Goal: Task Accomplishment & Management: Complete application form

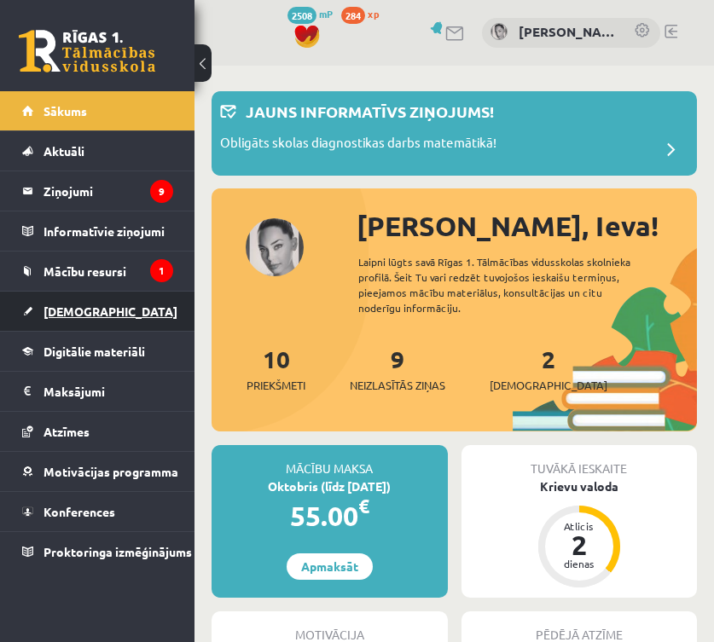
click at [122, 309] on link "[DEMOGRAPHIC_DATA]" at bounding box center [97, 311] width 151 height 39
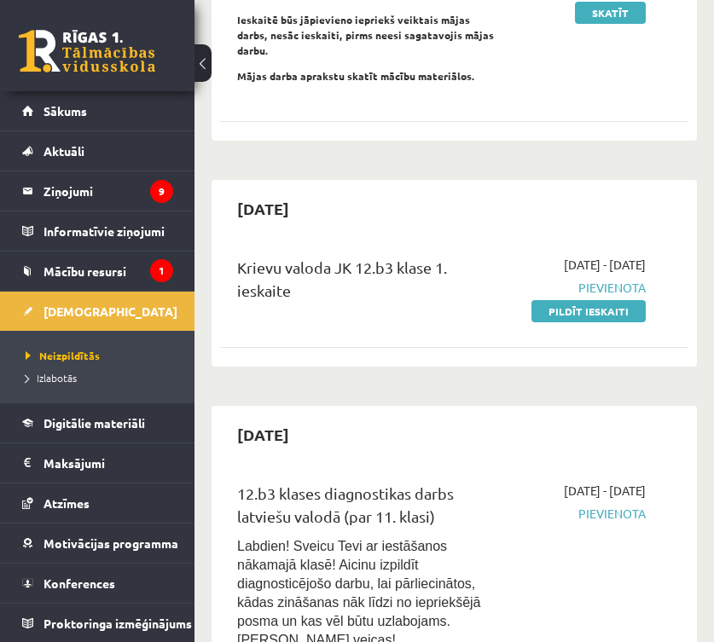
scroll to position [845, 0]
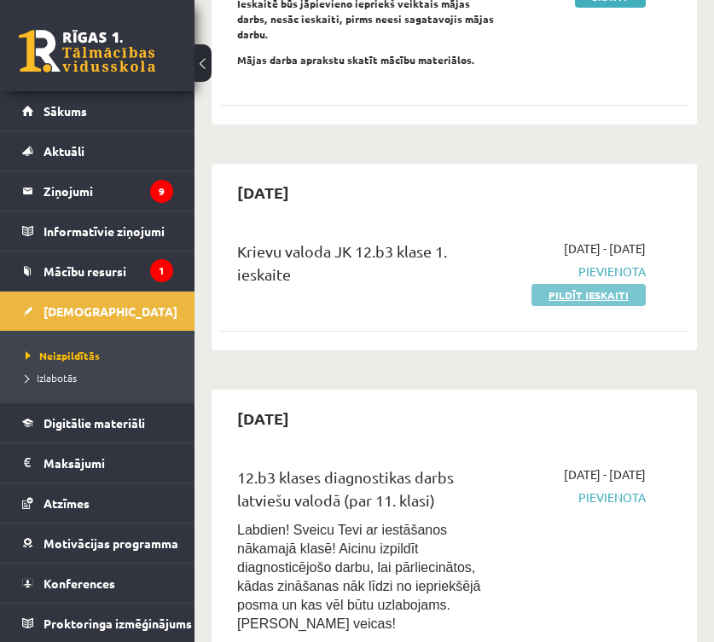
click at [598, 284] on link "Pildīt ieskaiti" at bounding box center [588, 295] width 114 height 22
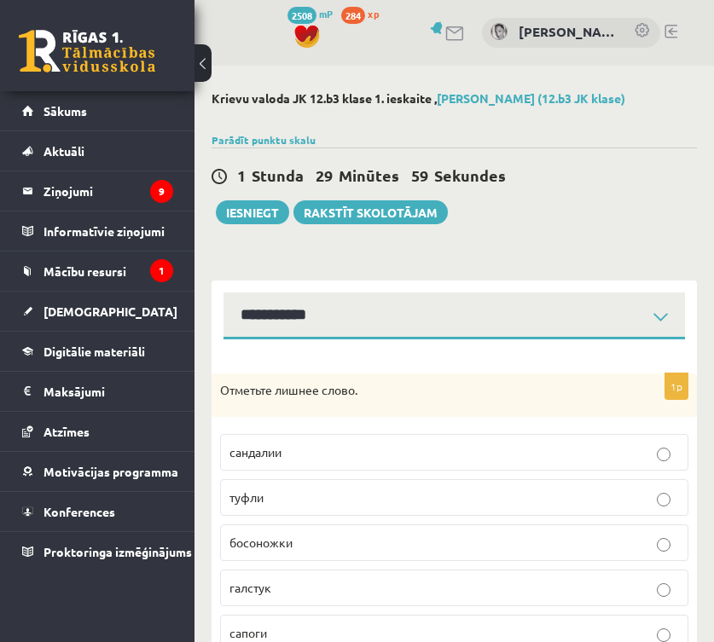
select select "**********"
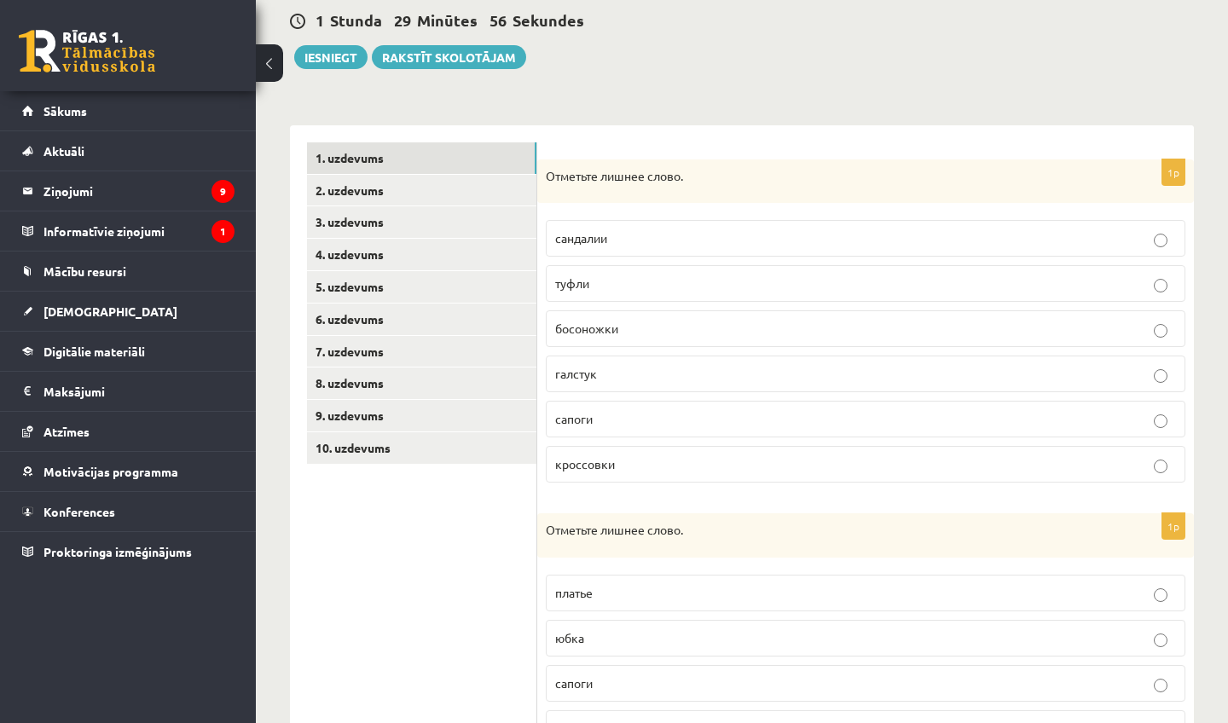
scroll to position [165, 0]
click at [713, 380] on p "галстук" at bounding box center [865, 373] width 621 height 18
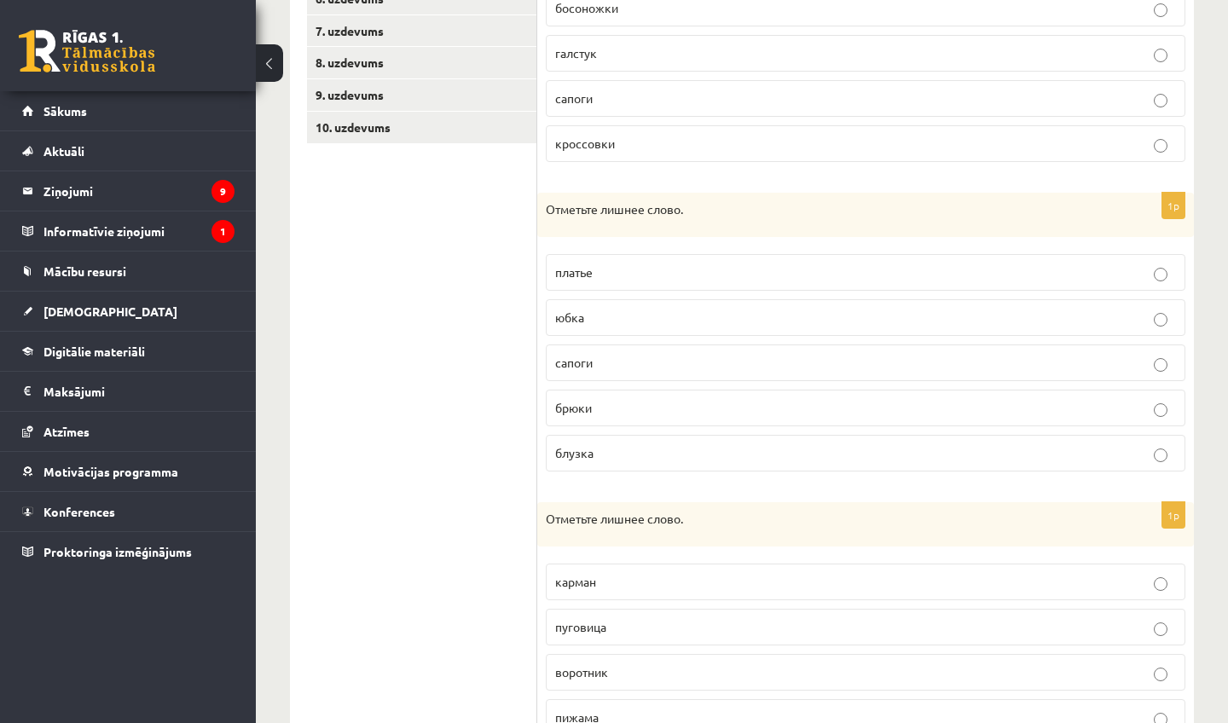
scroll to position [495, 0]
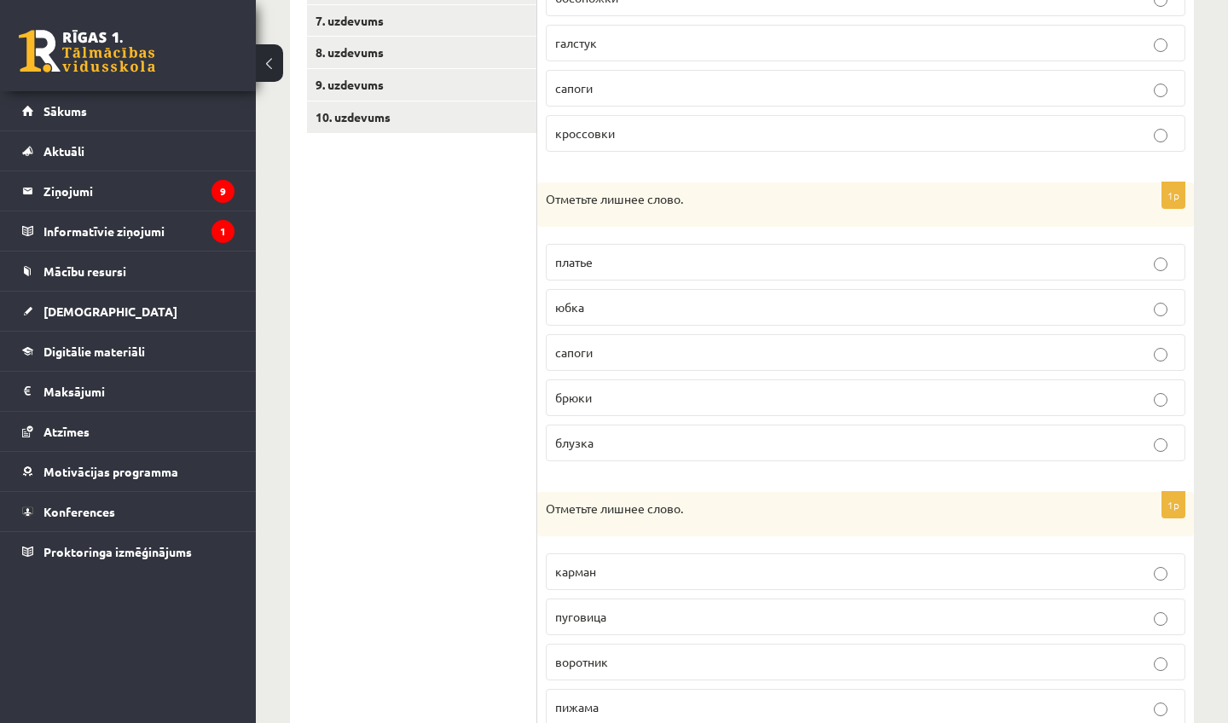
click at [674, 344] on p "сапоги" at bounding box center [865, 353] width 621 height 18
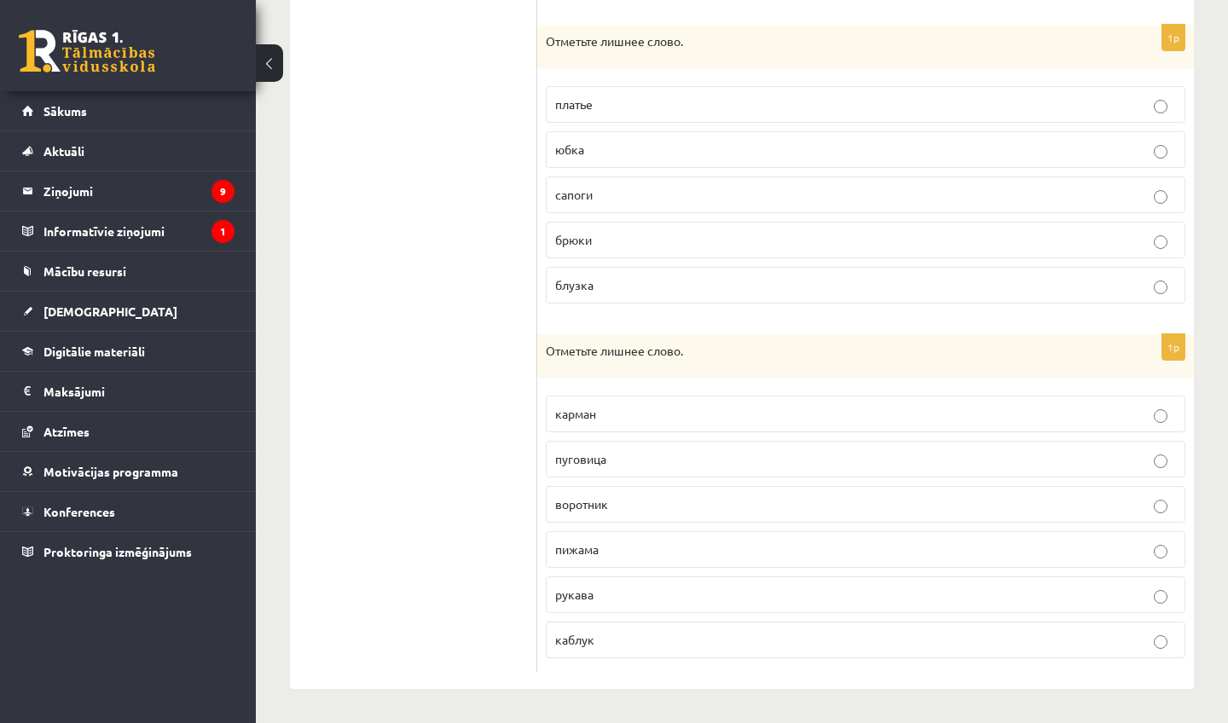
scroll to position [651, 0]
click at [634, 556] on p "пижама" at bounding box center [865, 551] width 621 height 18
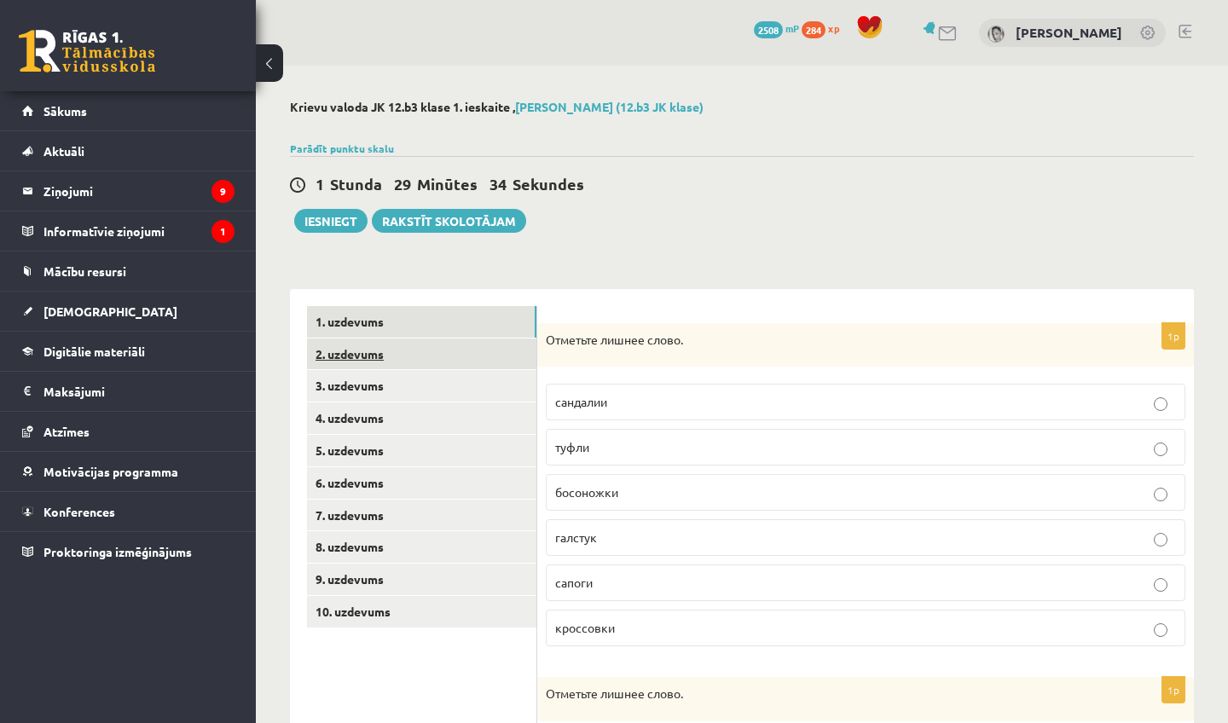
scroll to position [0, 0]
click at [452, 348] on link "2. uzdevums" at bounding box center [421, 355] width 229 height 32
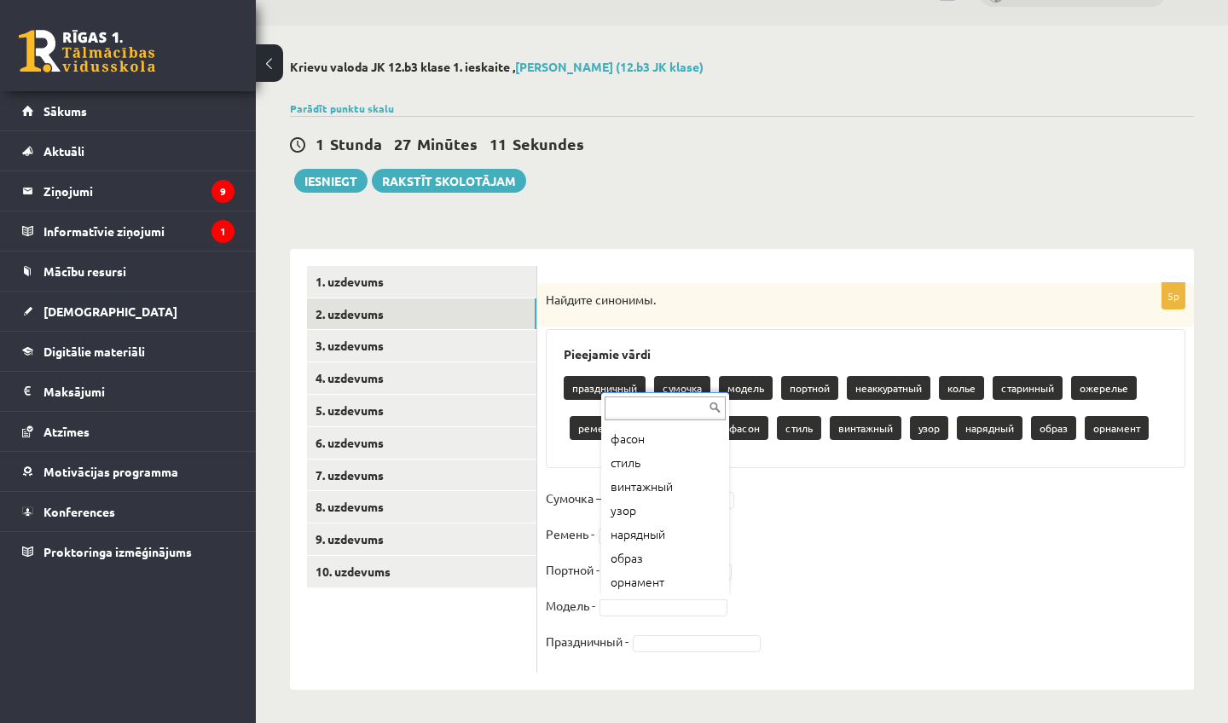
scroll to position [259, 0]
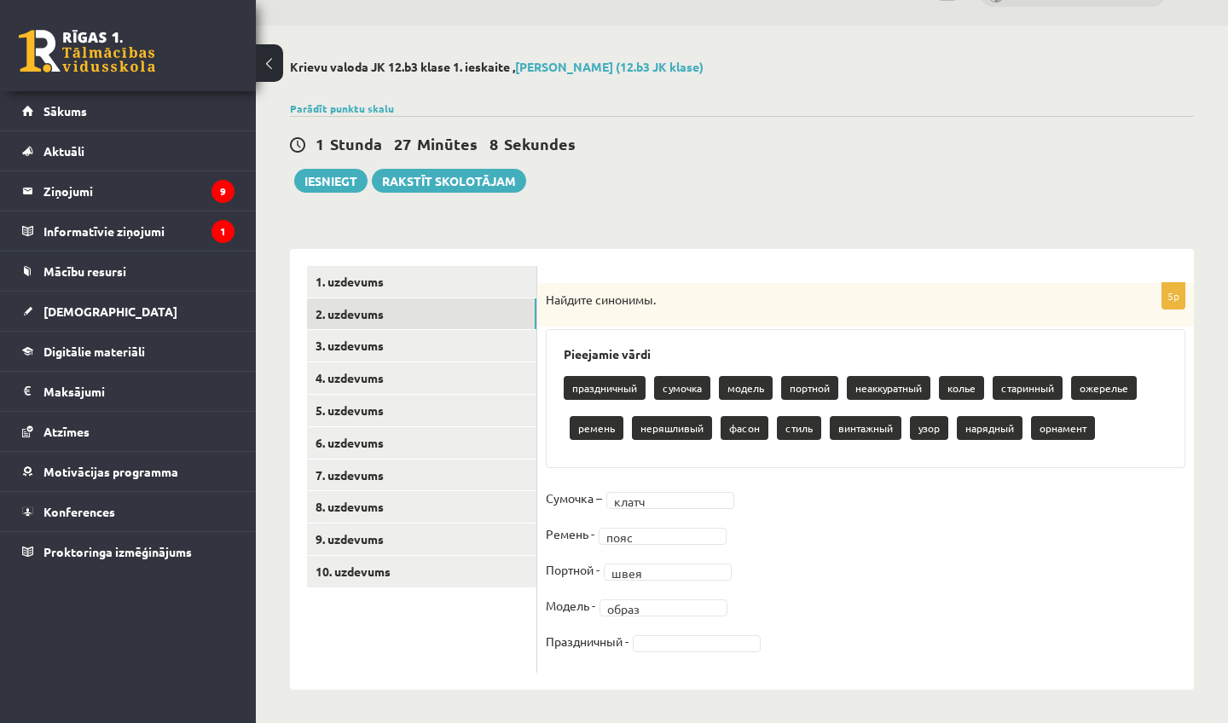
click at [689, 641] on fieldset "Сумочка – клатч ***** Ремень - пояс **** Портной - швея **** Модель - образ ***…" at bounding box center [866, 574] width 640 height 179
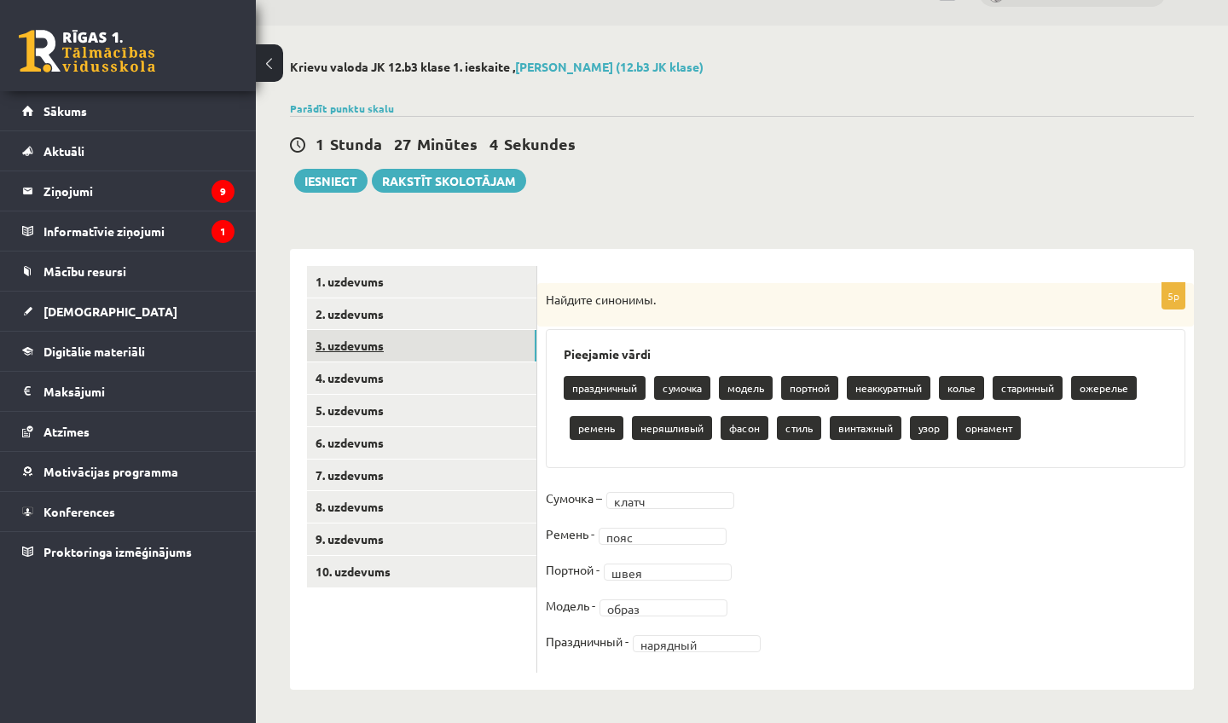
click at [473, 344] on link "3. uzdevums" at bounding box center [421, 346] width 229 height 32
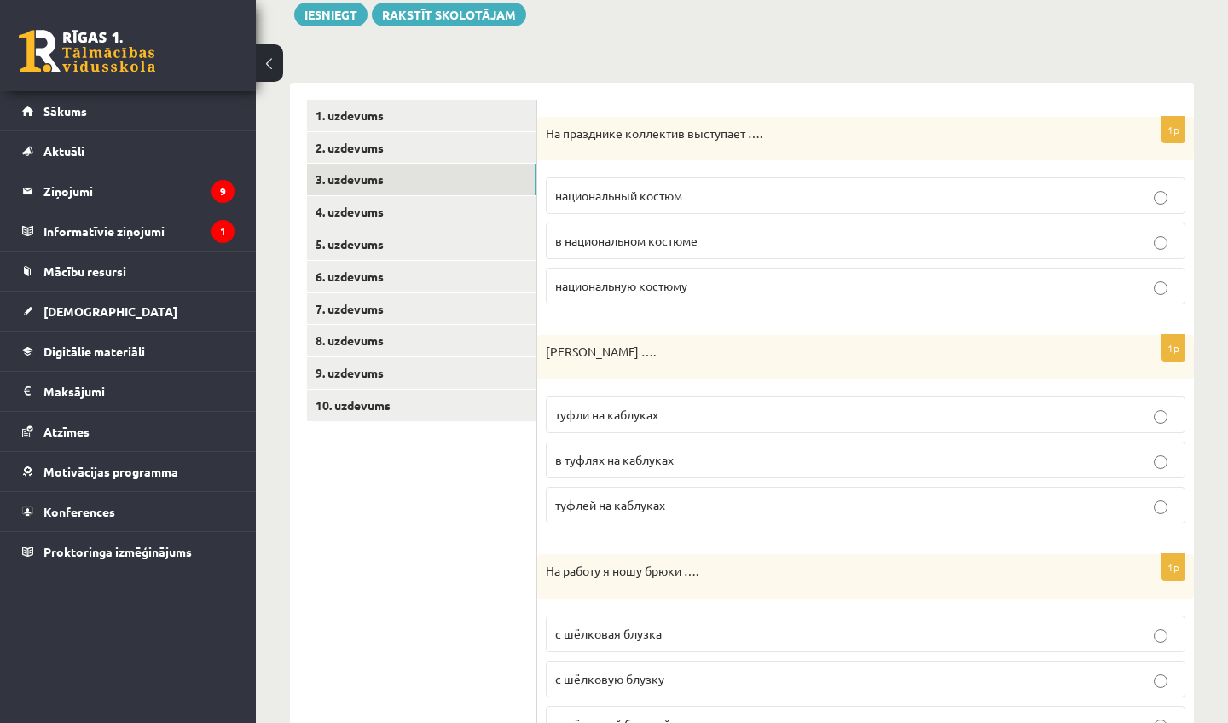
scroll to position [213, 0]
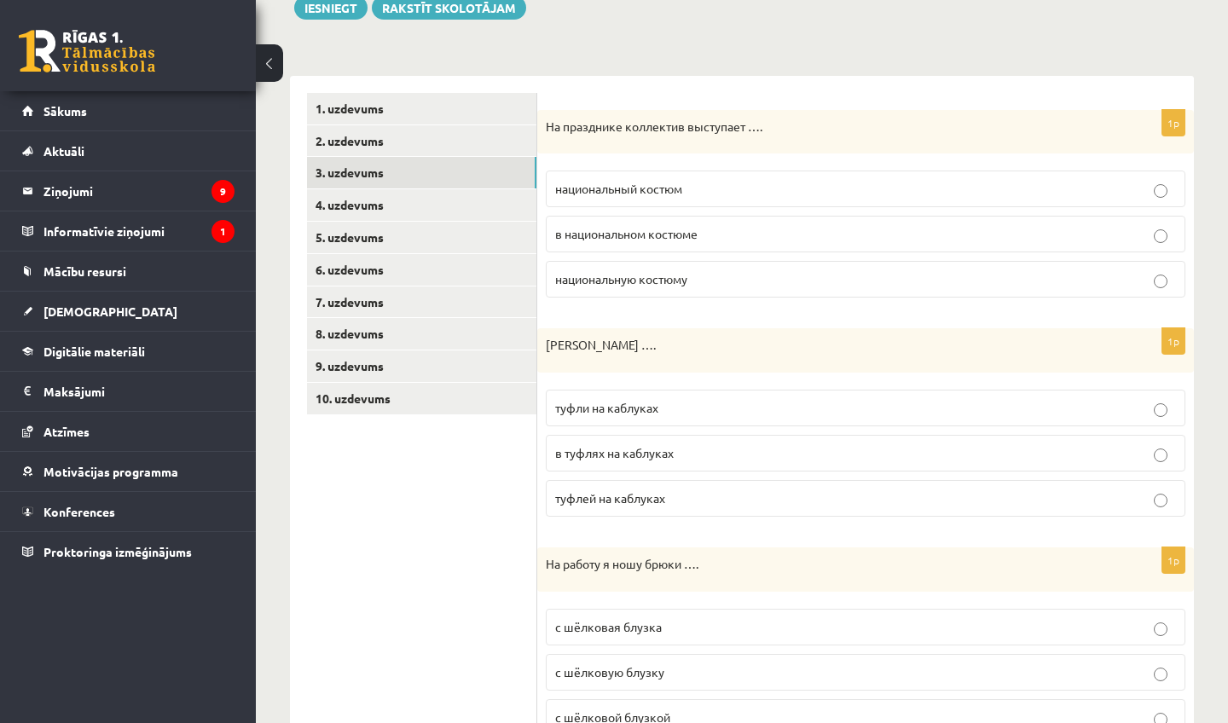
click at [713, 228] on p "в национальном костюме" at bounding box center [865, 234] width 621 height 18
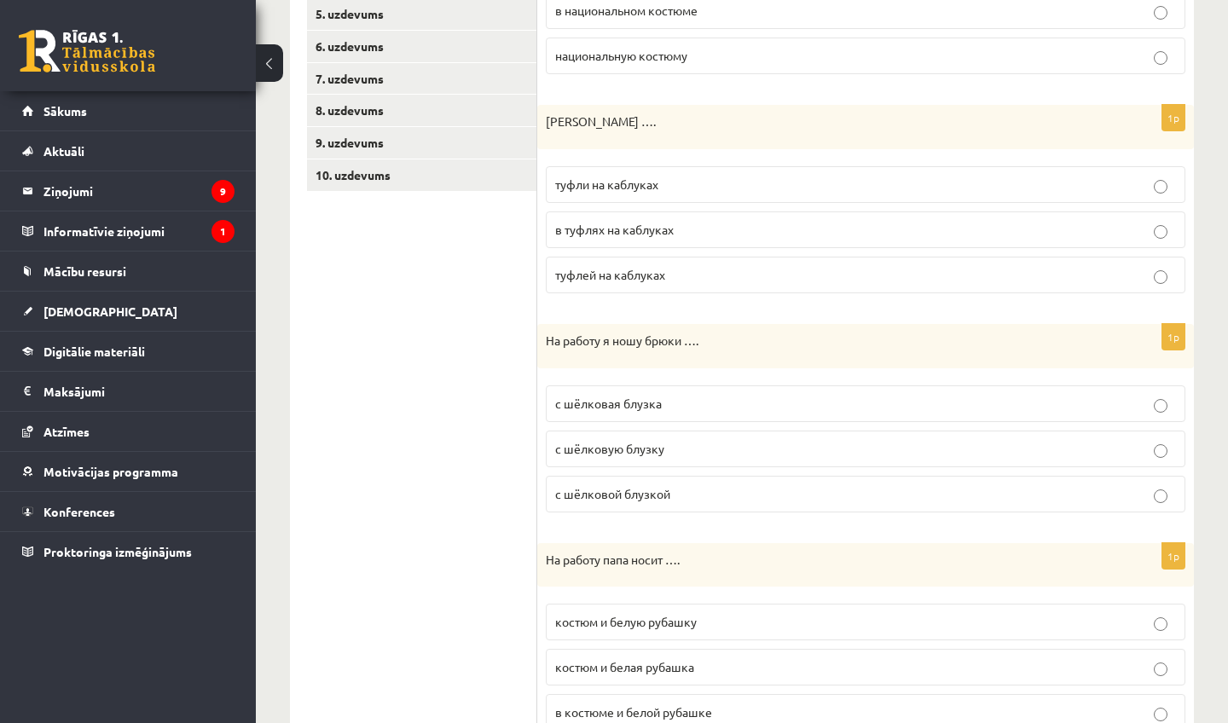
scroll to position [442, 0]
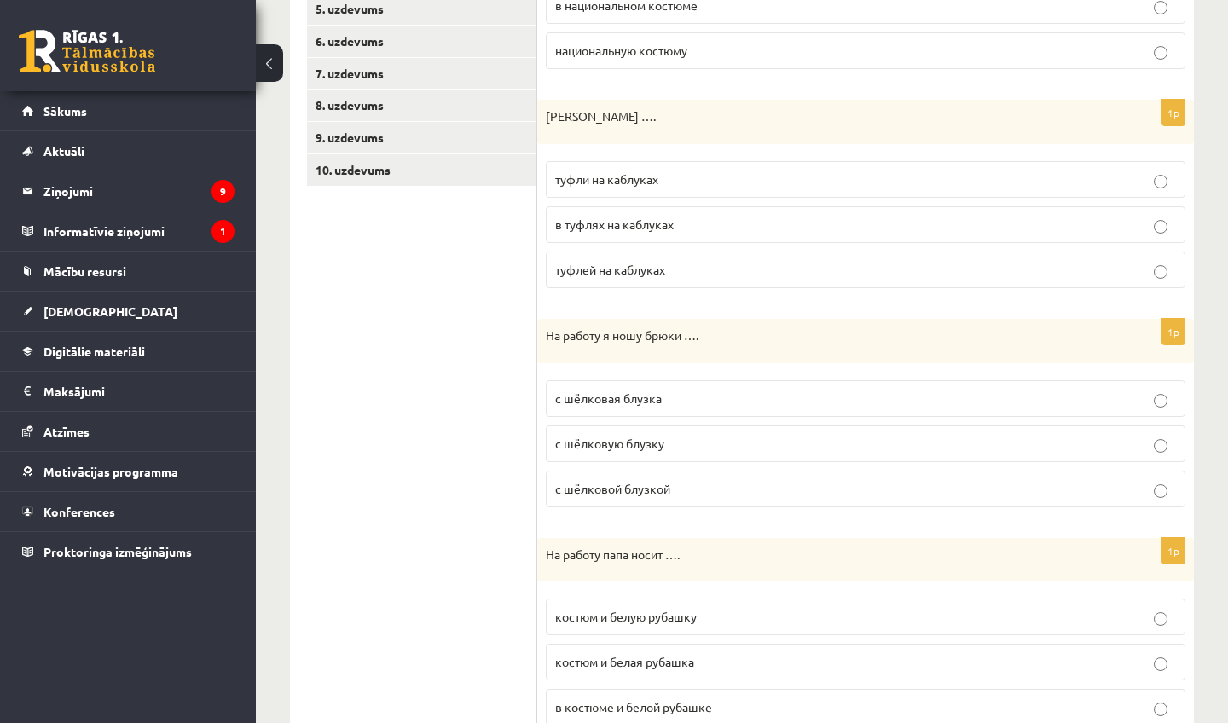
click at [713, 185] on p "туфли на каблуках" at bounding box center [865, 180] width 621 height 18
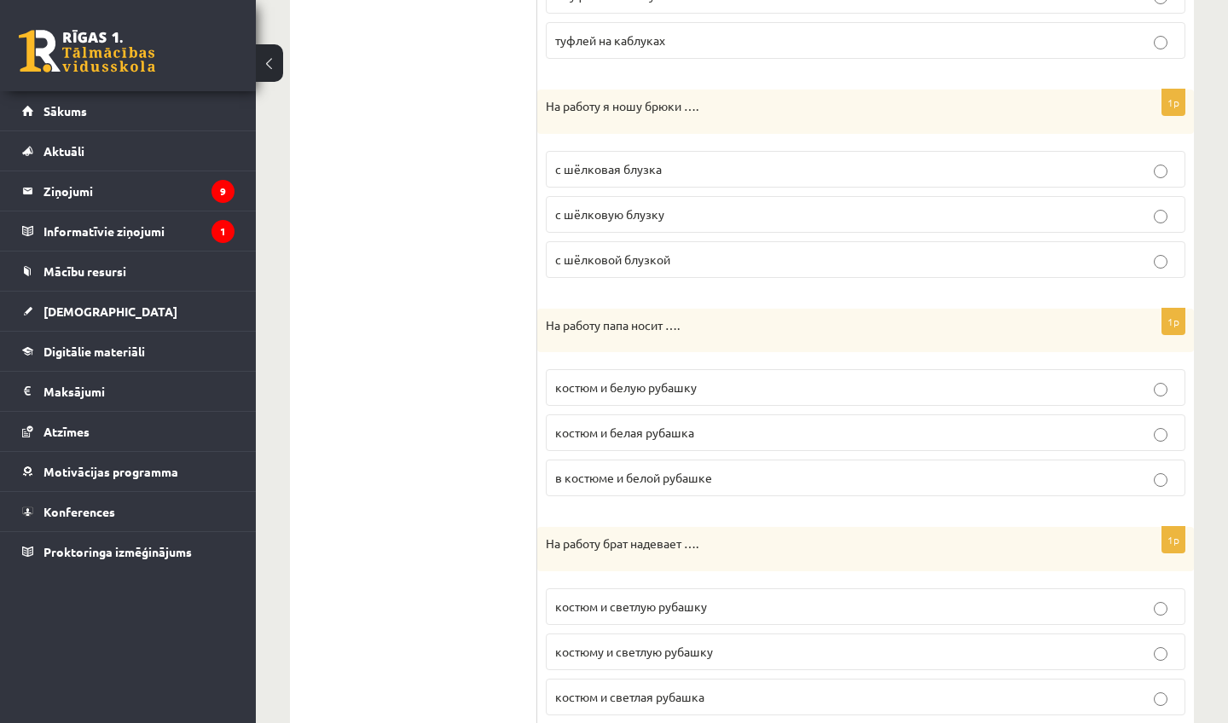
scroll to position [672, 0]
click at [698, 262] on p "с шёлковой блузкой" at bounding box center [865, 259] width 621 height 18
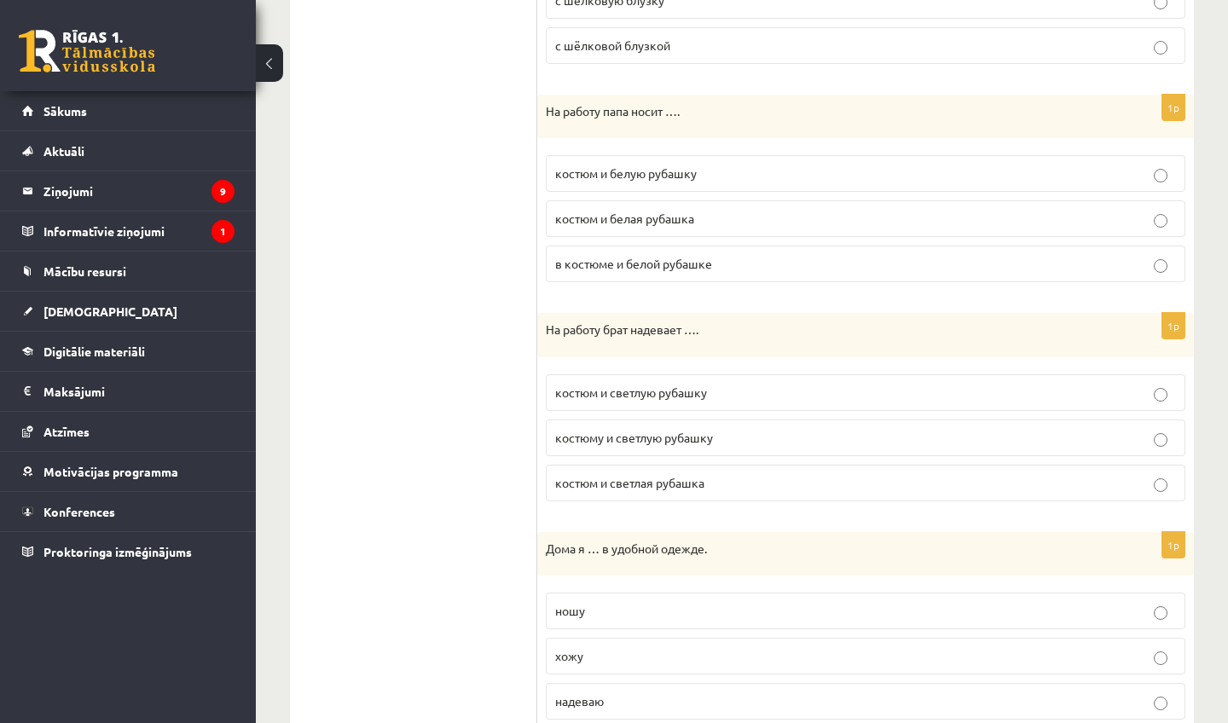
scroll to position [887, 0]
click at [713, 172] on p "костюм и белую рубашку" at bounding box center [865, 172] width 621 height 18
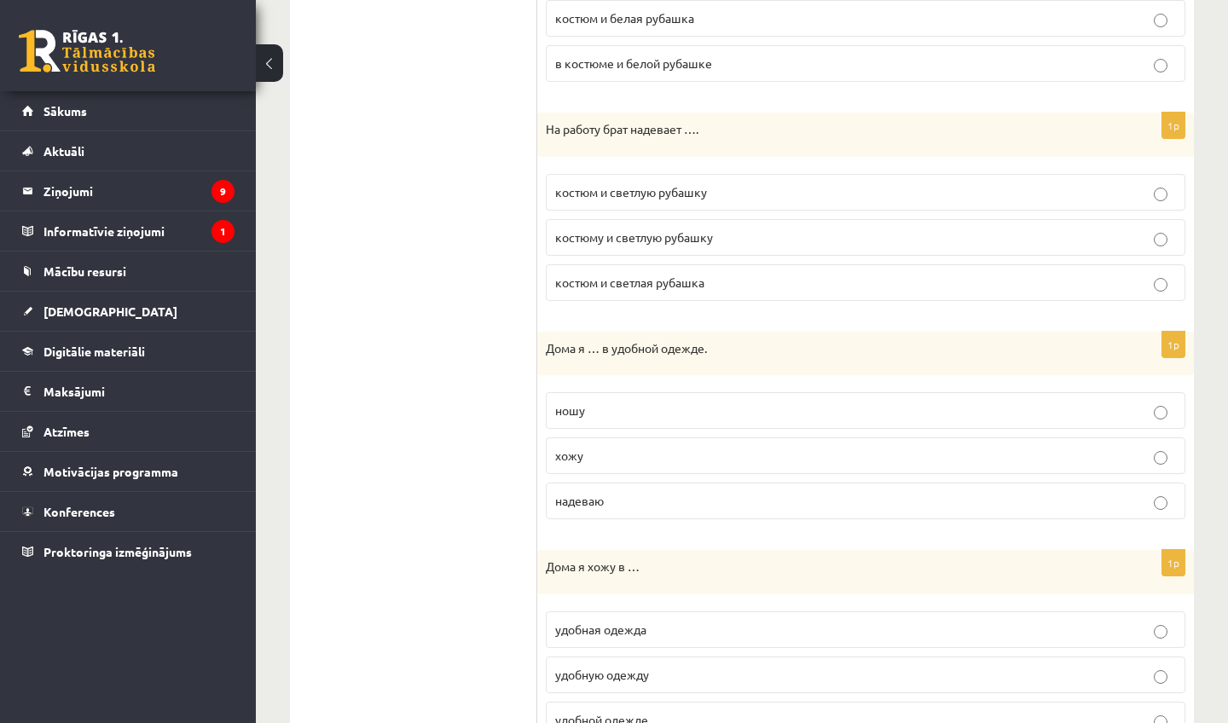
scroll to position [1088, 0]
click at [713, 186] on p "костюм и светлую рубашку" at bounding box center [865, 190] width 621 height 18
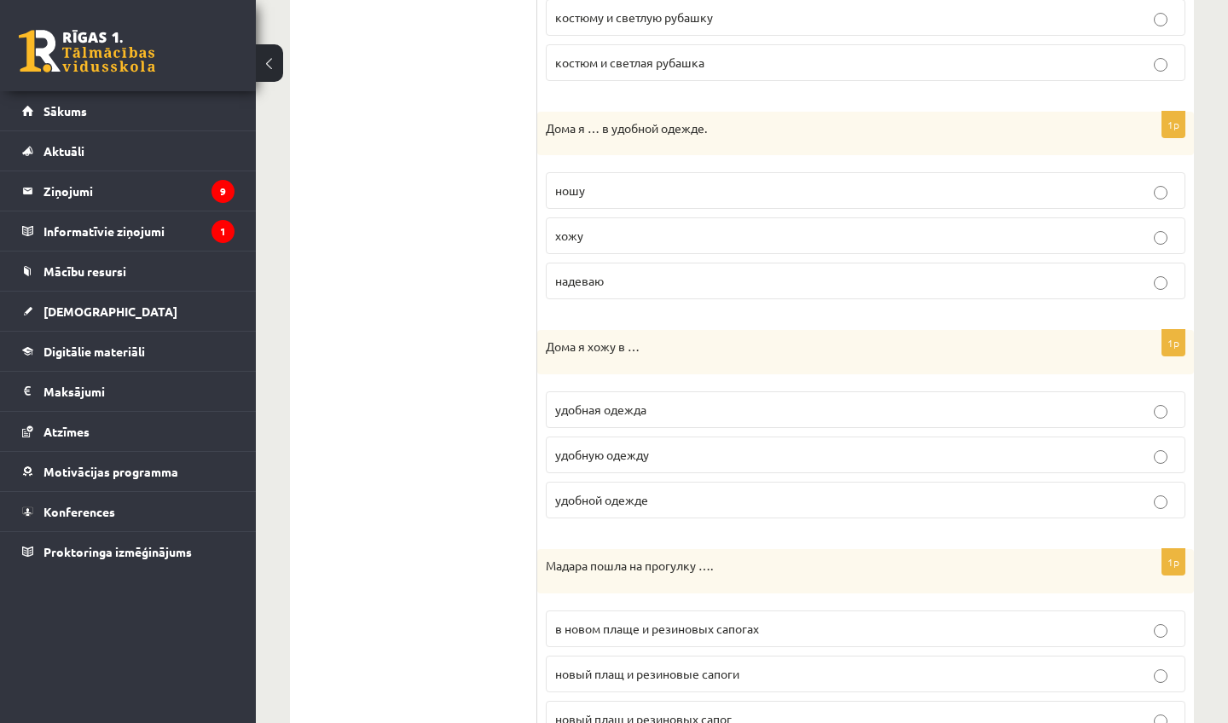
scroll to position [1311, 0]
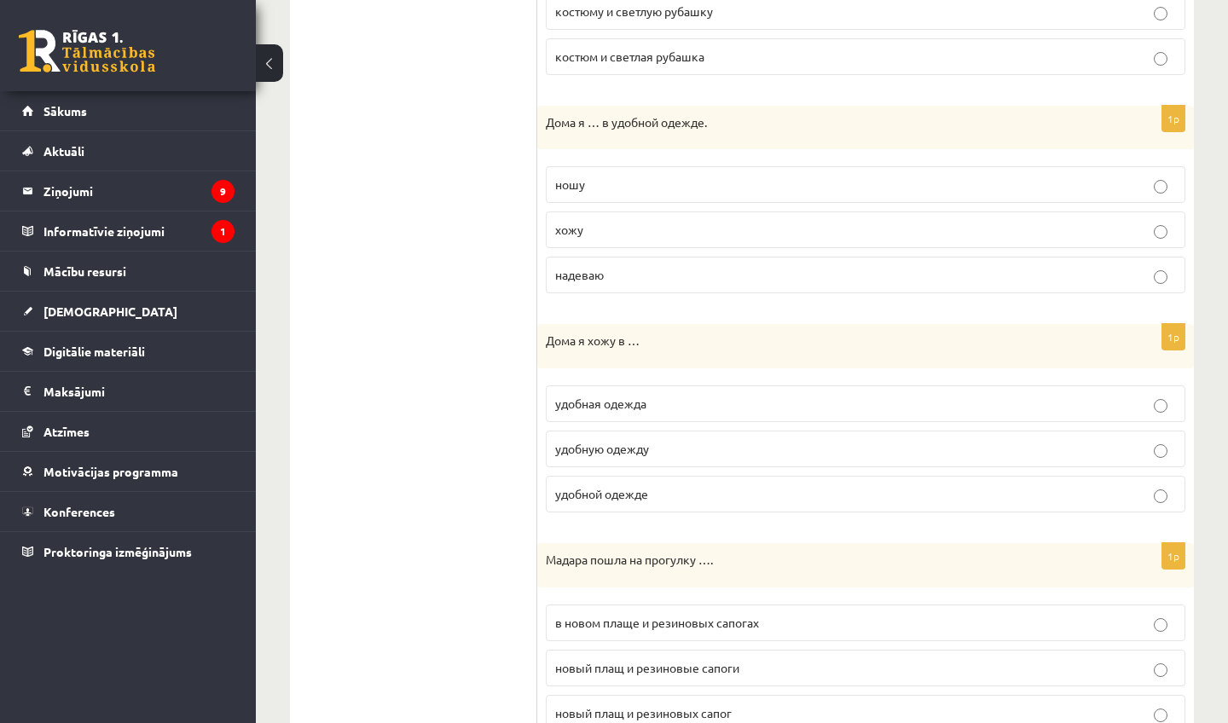
click at [702, 229] on p "хожу" at bounding box center [865, 230] width 621 height 18
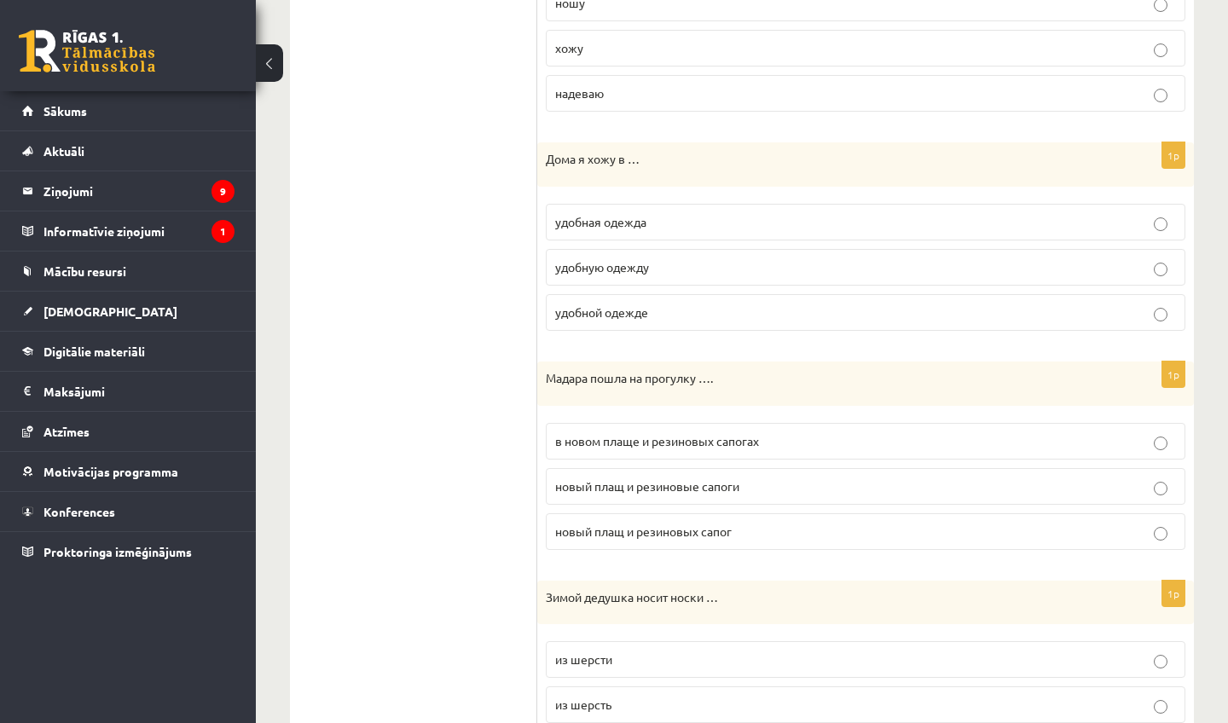
scroll to position [1506, 0]
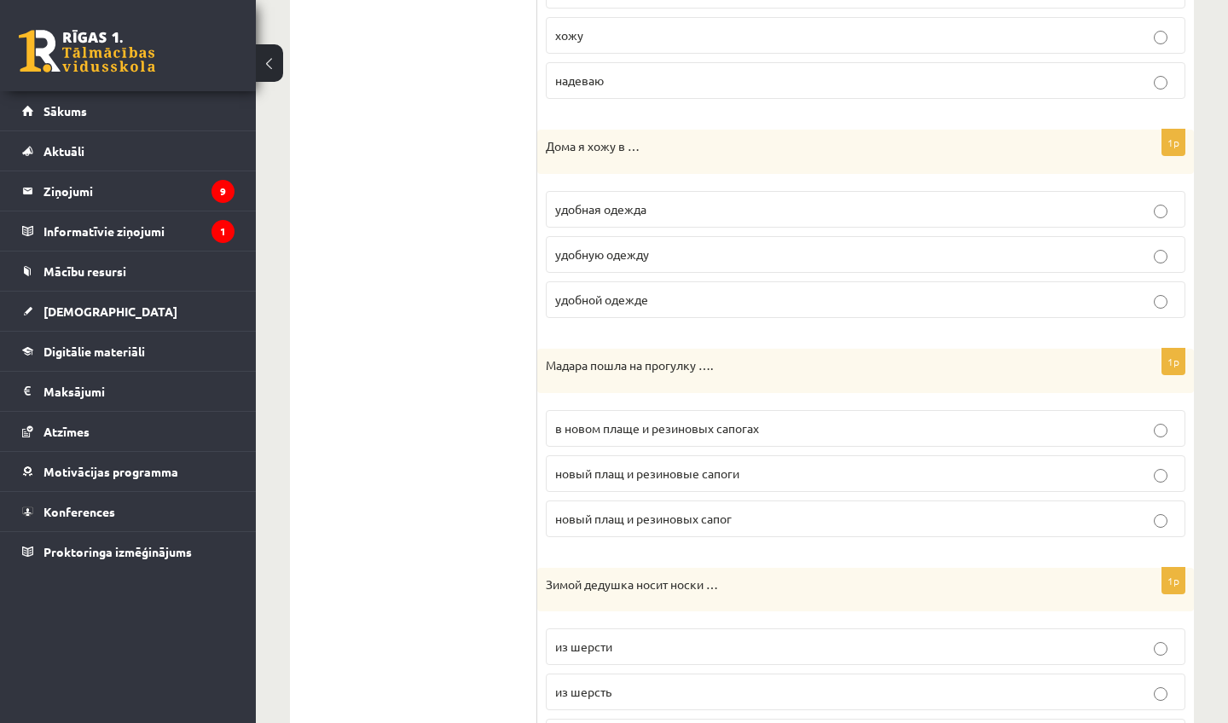
click at [661, 298] on p "удобной одежде" at bounding box center [865, 300] width 621 height 18
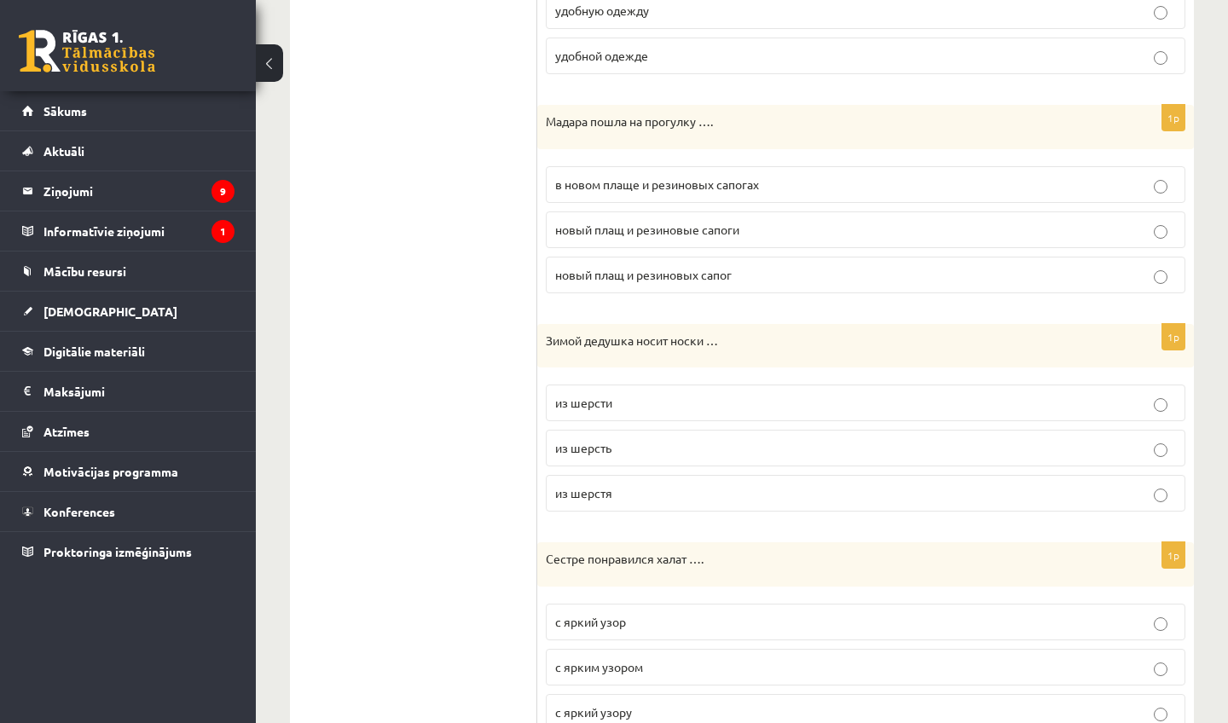
scroll to position [1757, 0]
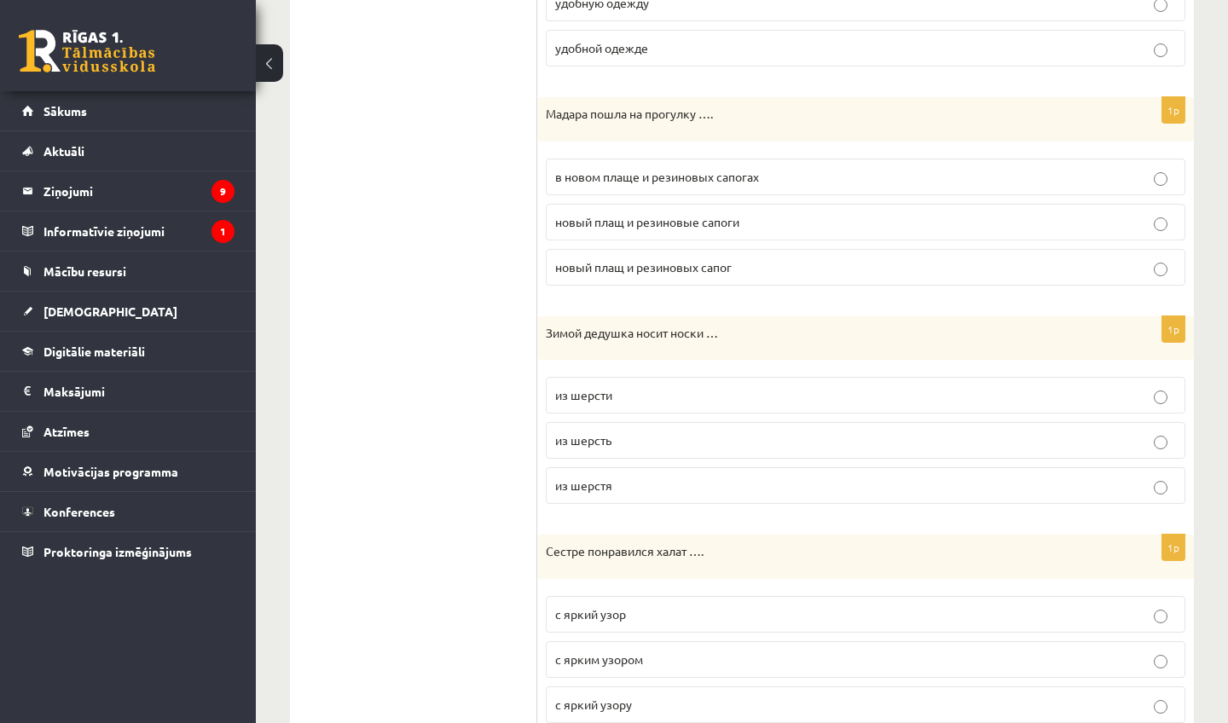
click at [672, 169] on span "в новом плаще и резиновых сапогах" at bounding box center [657, 176] width 204 height 15
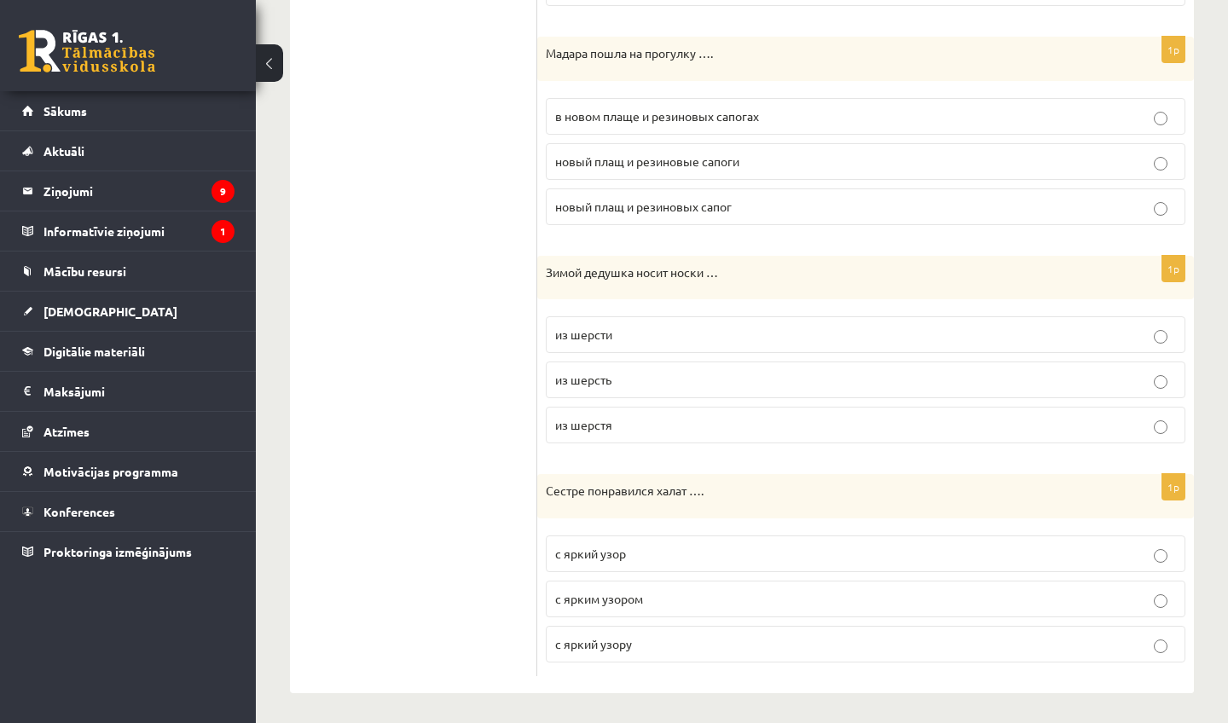
scroll to position [1817, 0]
click at [669, 330] on p "из шерсти" at bounding box center [865, 336] width 621 height 18
click at [669, 591] on p "с ярким узором" at bounding box center [865, 600] width 621 height 18
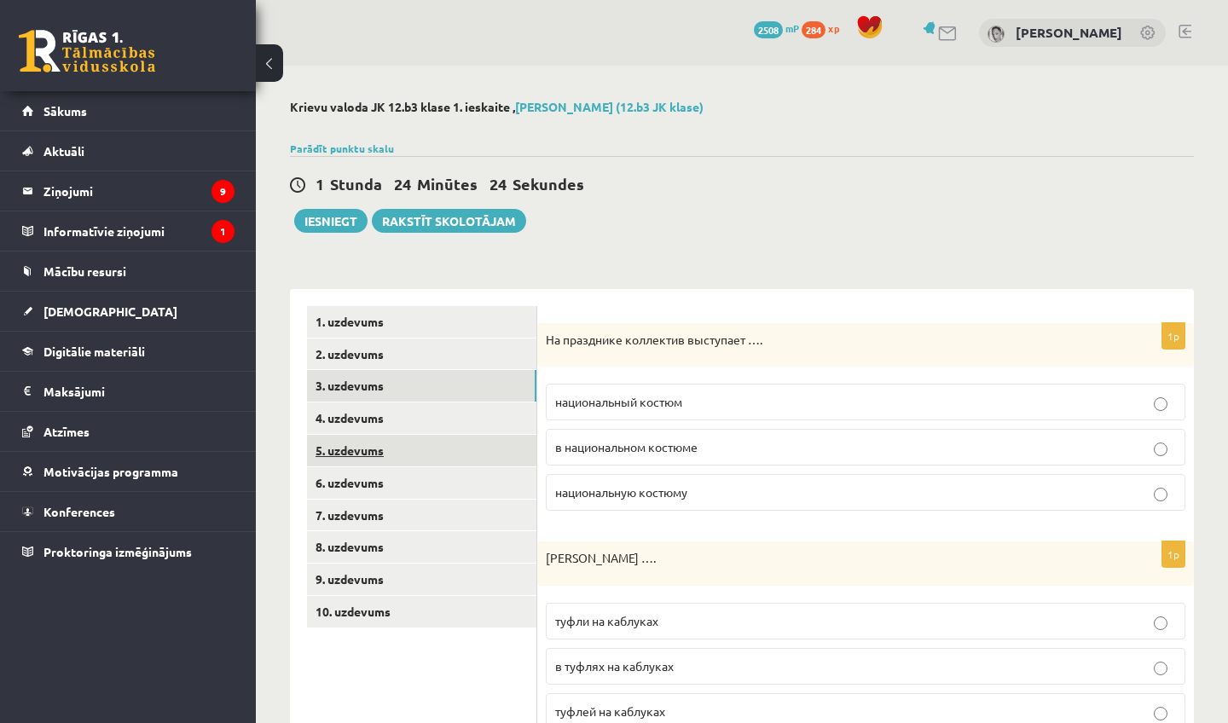
scroll to position [0, 0]
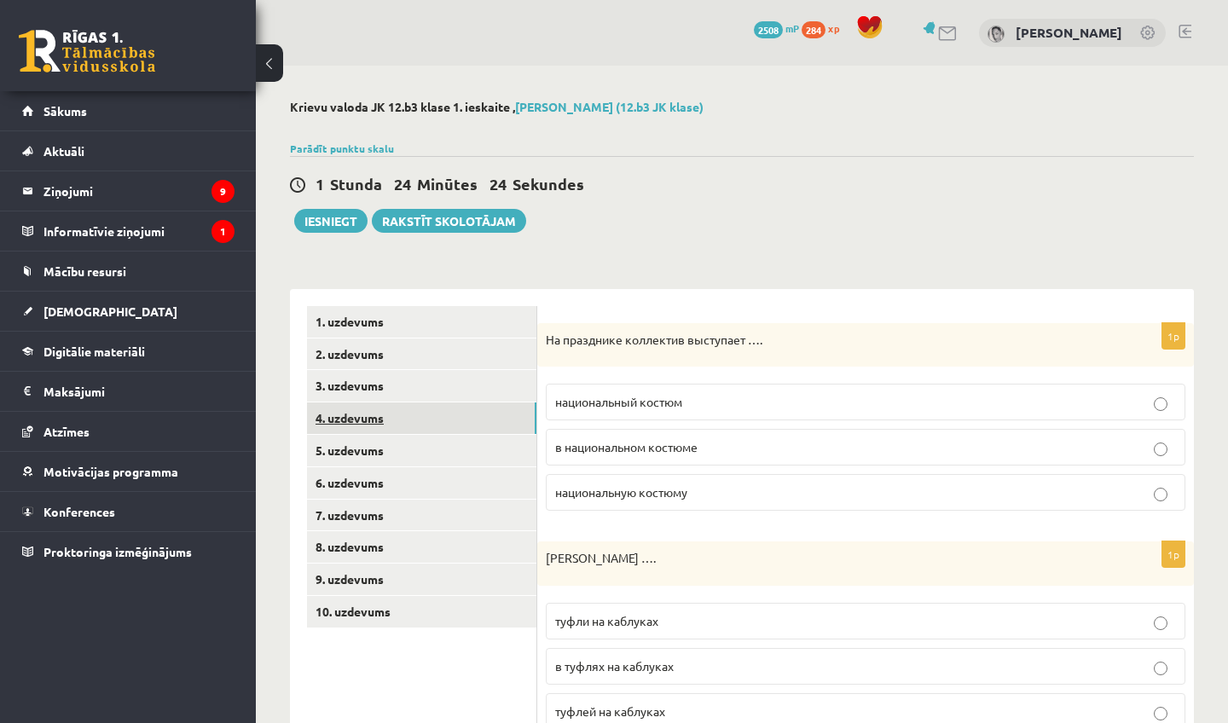
click at [492, 410] on link "4. uzdevums" at bounding box center [421, 418] width 229 height 32
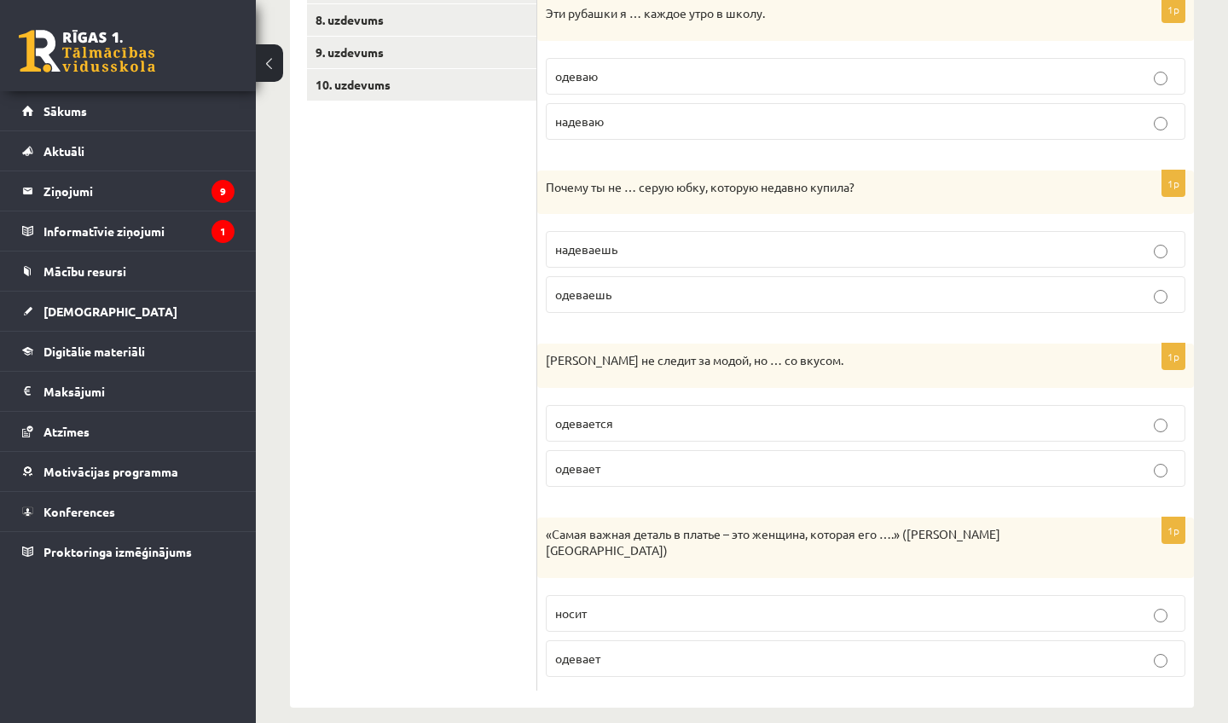
scroll to position [526, 0]
click at [684, 605] on p "носит" at bounding box center [865, 614] width 621 height 18
click at [692, 425] on p "одевается" at bounding box center [865, 424] width 621 height 18
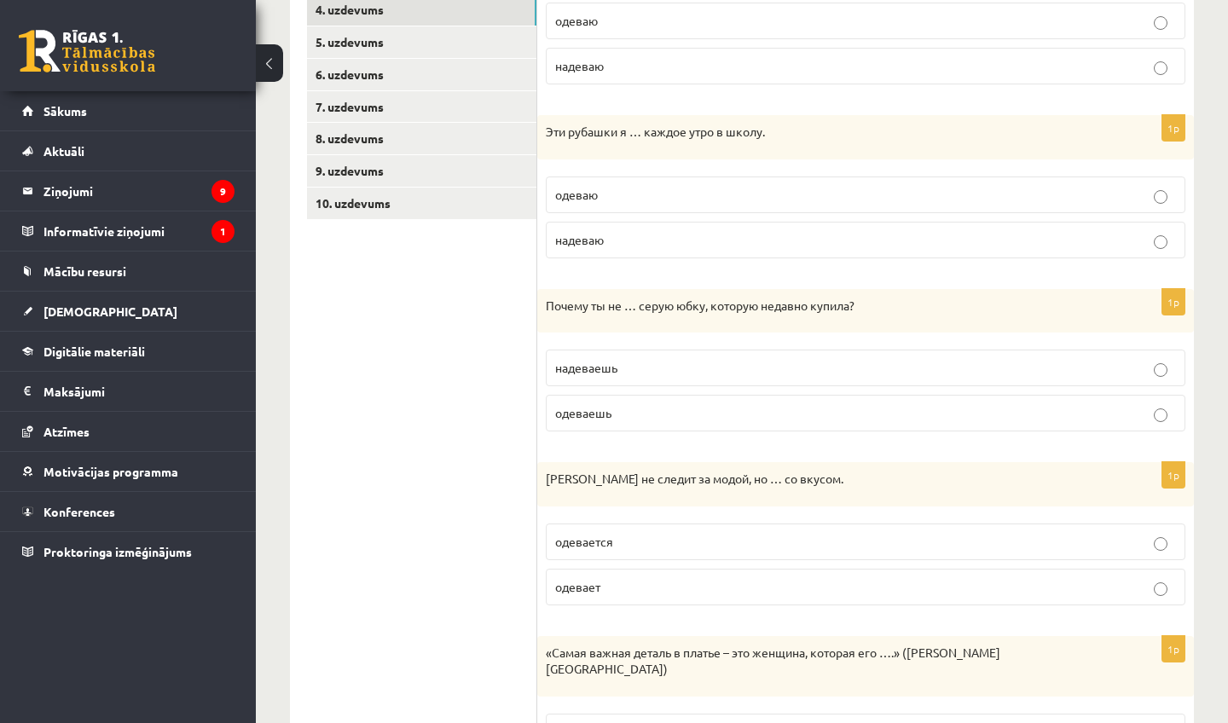
scroll to position [402, 0]
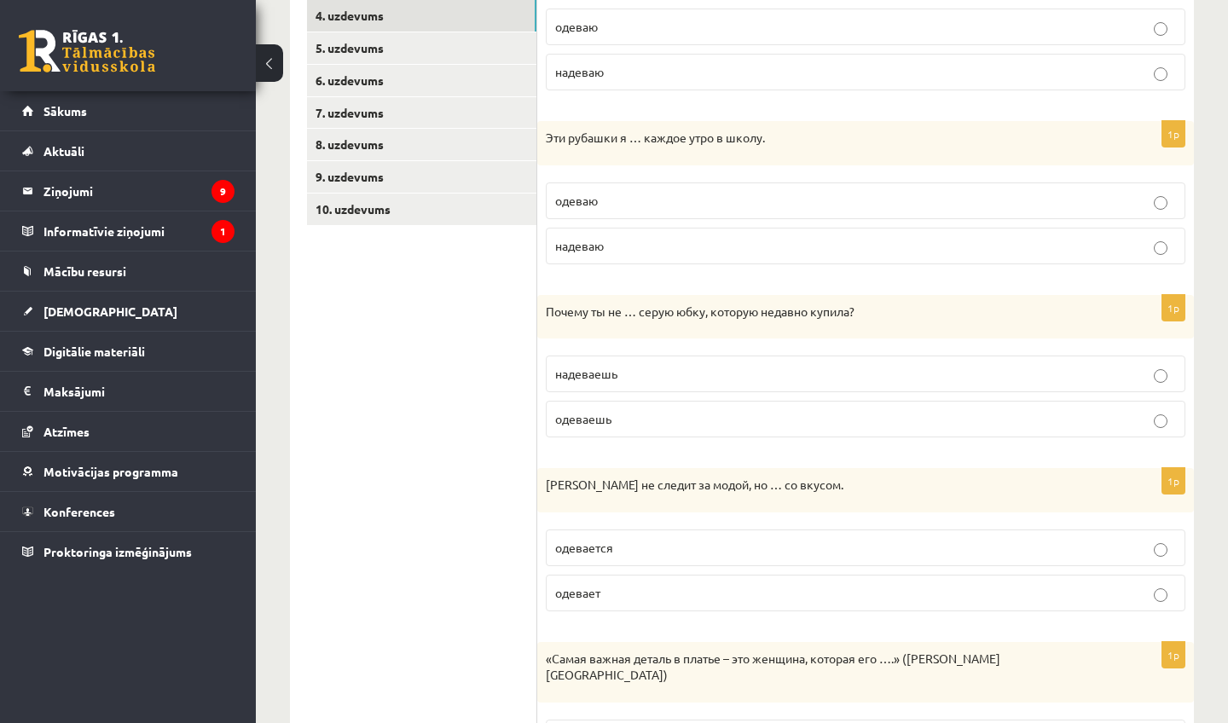
click at [690, 376] on p "надеваешь" at bounding box center [865, 374] width 621 height 18
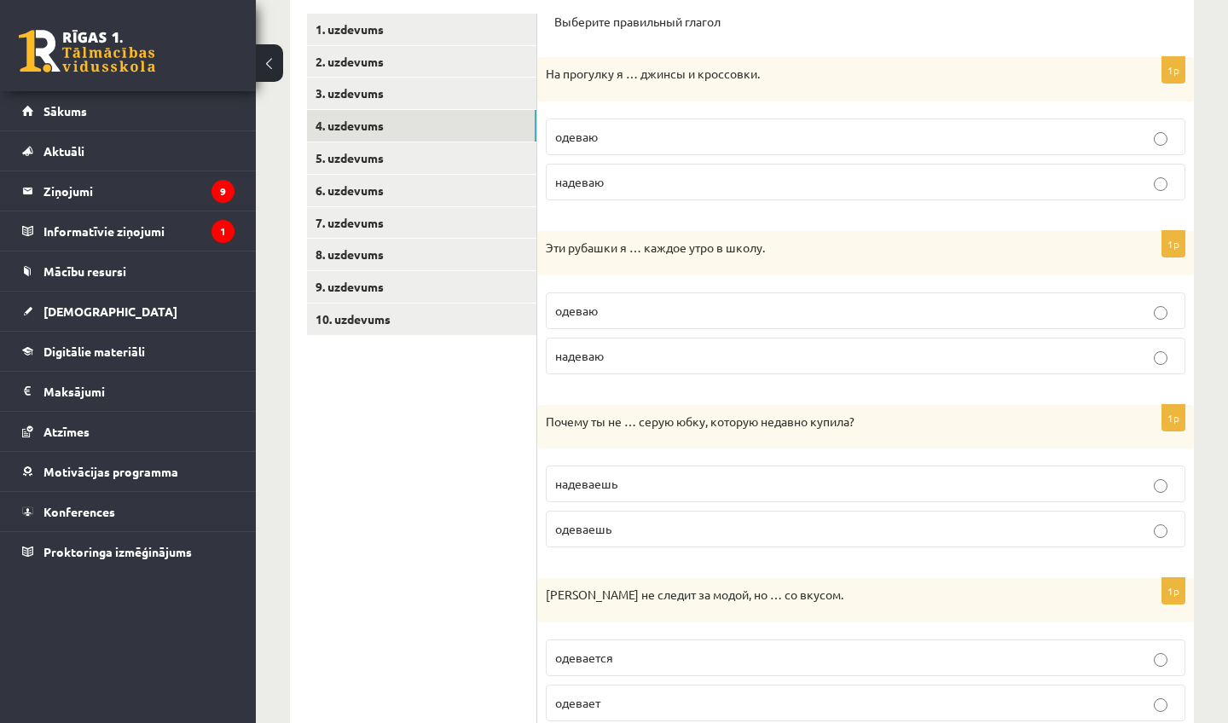
scroll to position [289, 0]
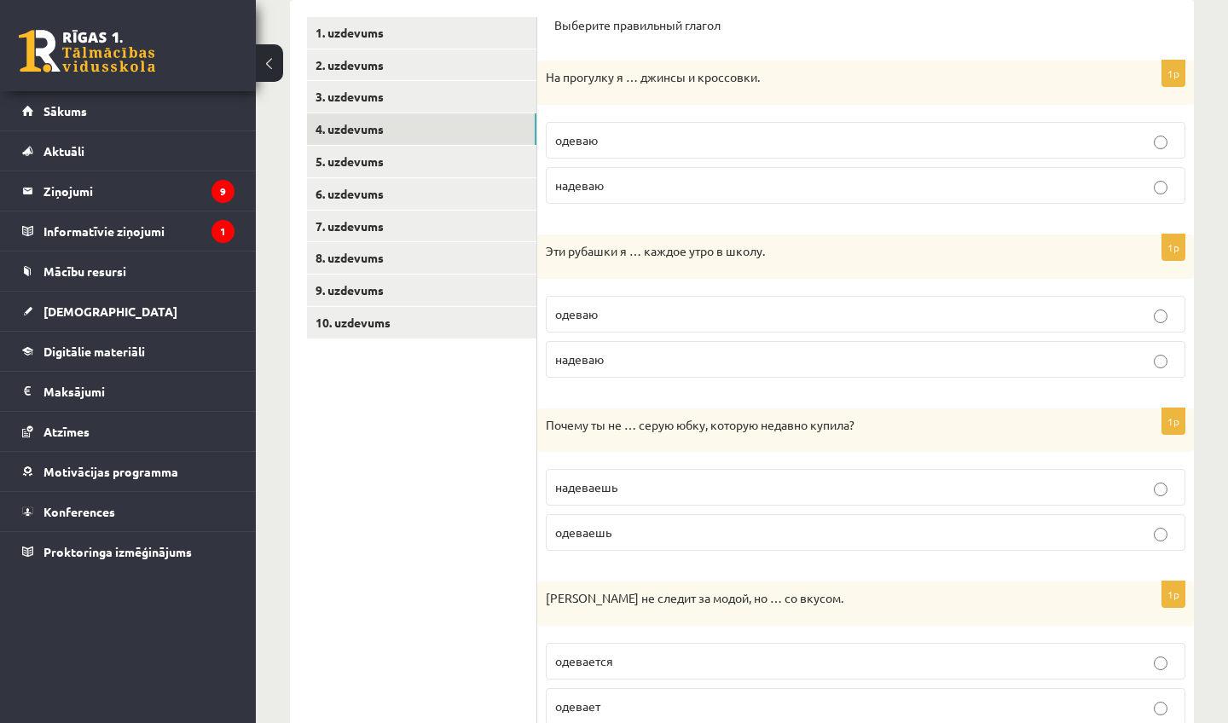
click at [662, 313] on p "одеваю" at bounding box center [865, 314] width 621 height 18
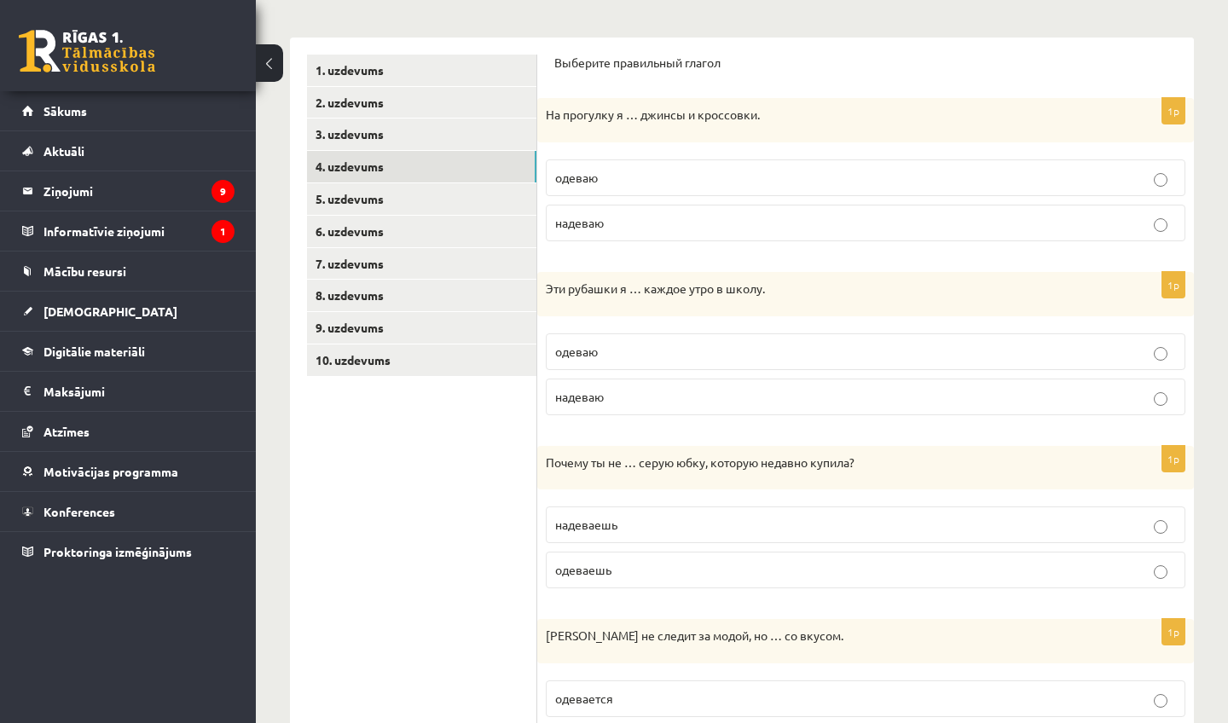
scroll to position [245, 0]
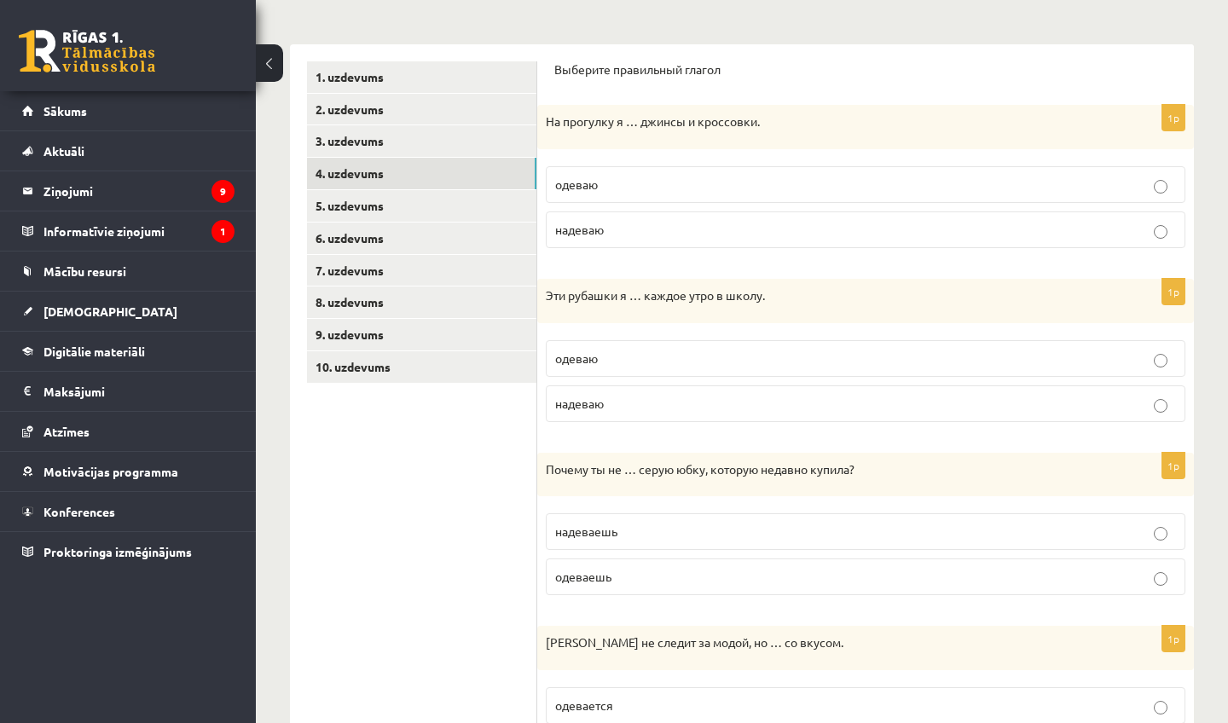
click at [635, 188] on p "одеваю" at bounding box center [865, 185] width 621 height 18
click at [478, 203] on link "5. uzdevums" at bounding box center [421, 206] width 229 height 32
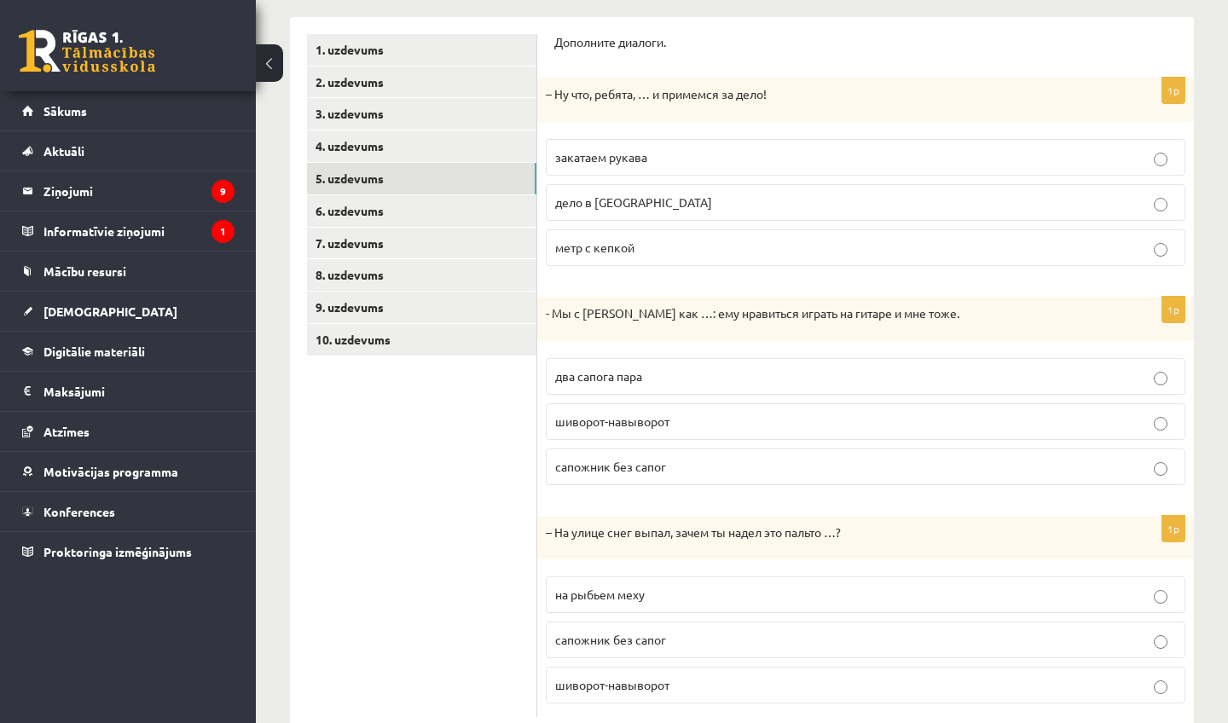
scroll to position [275, 0]
click at [681, 156] on p "закатаем рукава" at bounding box center [865, 155] width 621 height 18
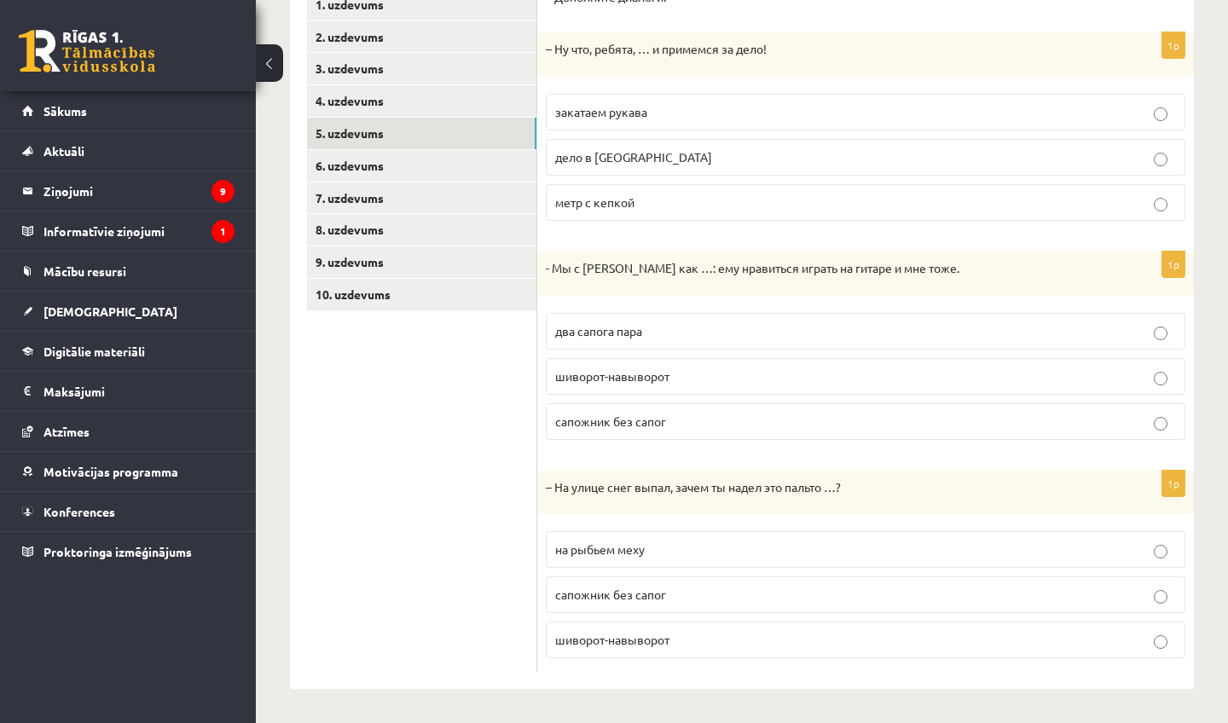
scroll to position [316, 0]
click at [713, 324] on p "два сапога пара" at bounding box center [865, 333] width 621 height 18
click at [686, 552] on p "на рыбьем меху" at bounding box center [865, 551] width 621 height 18
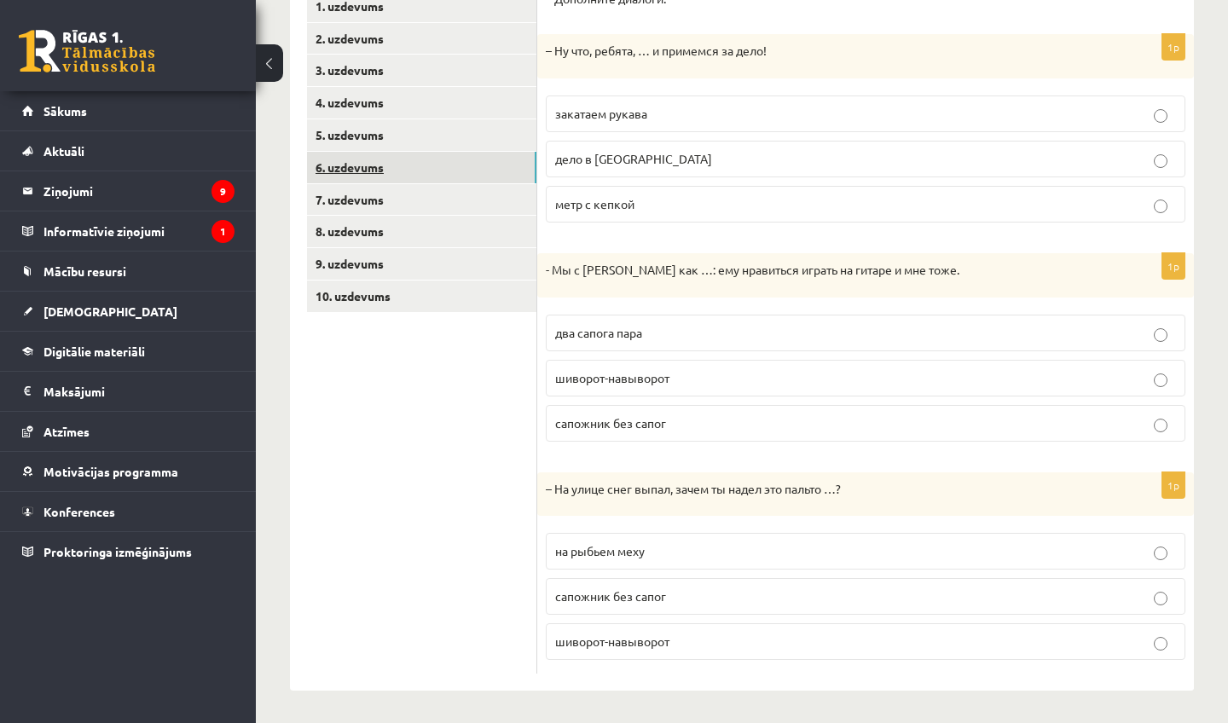
click at [438, 156] on link "6. uzdevums" at bounding box center [421, 168] width 229 height 32
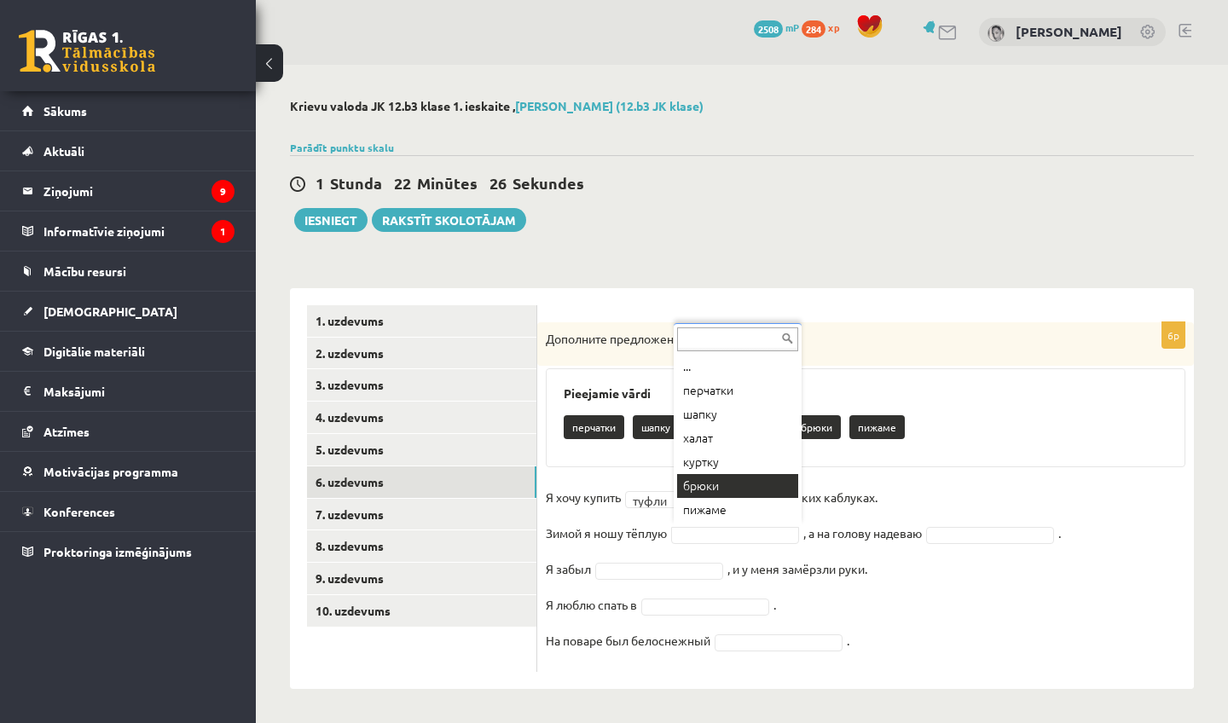
scroll to position [0, 0]
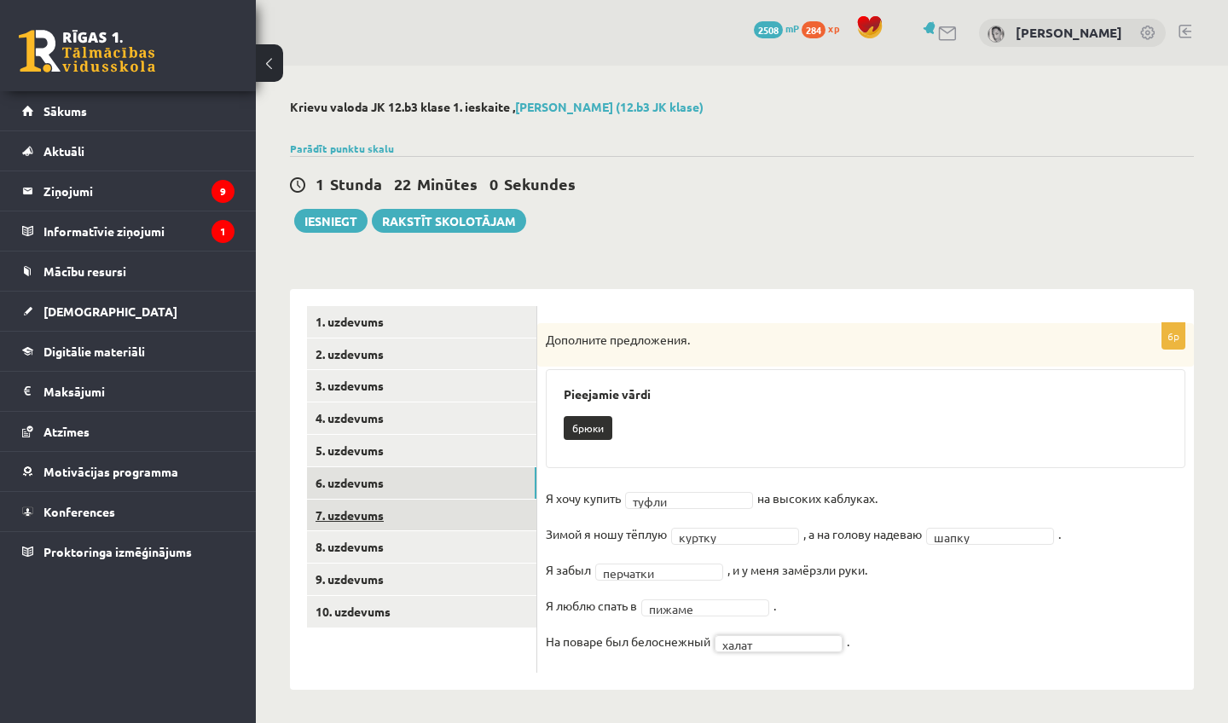
click at [420, 518] on link "7. uzdevums" at bounding box center [421, 516] width 229 height 32
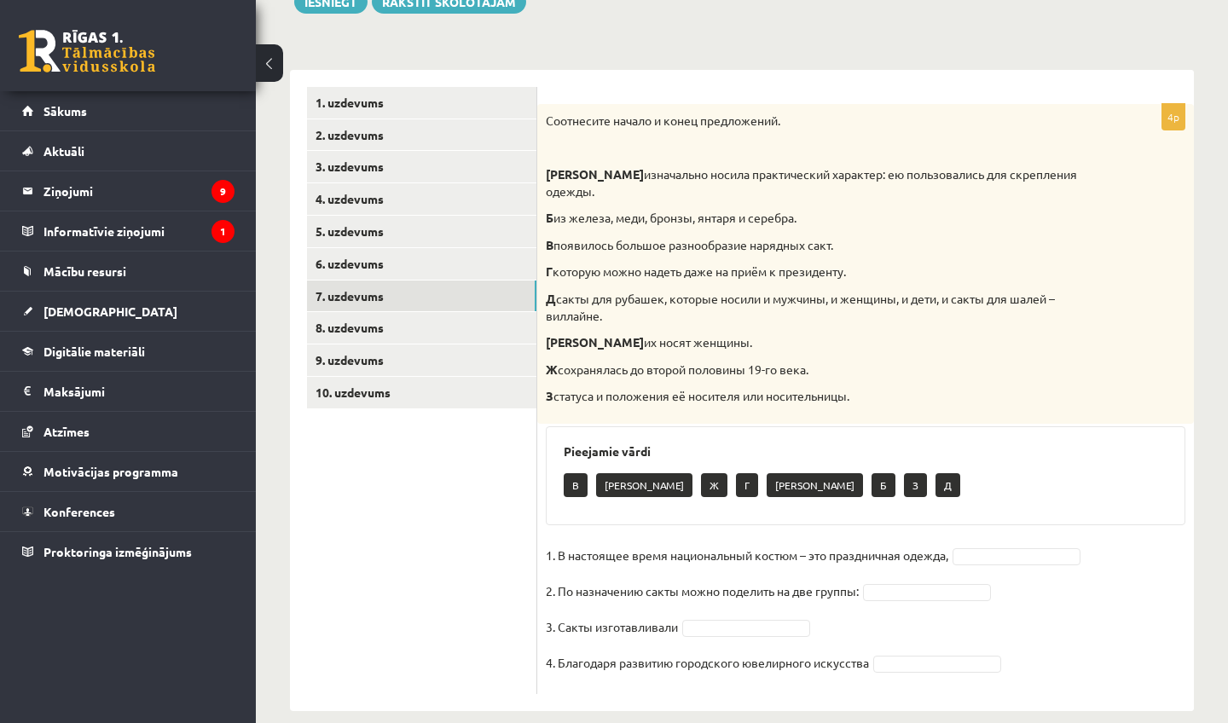
scroll to position [218, 0]
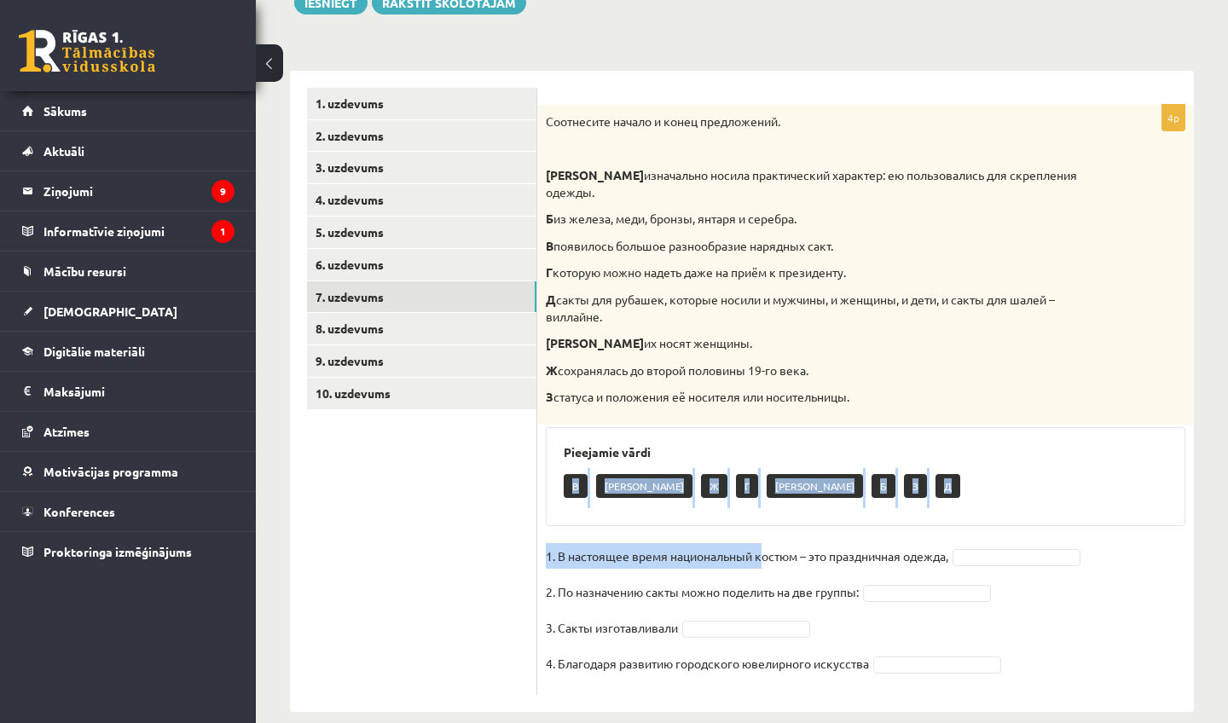
drag, startPoint x: 758, startPoint y: 520, endPoint x: 650, endPoint y: 437, distance: 136.8
click at [650, 437] on div "4p Соотнесите начало и конец предложений. А изначально носила практический хара…" at bounding box center [865, 400] width 657 height 590
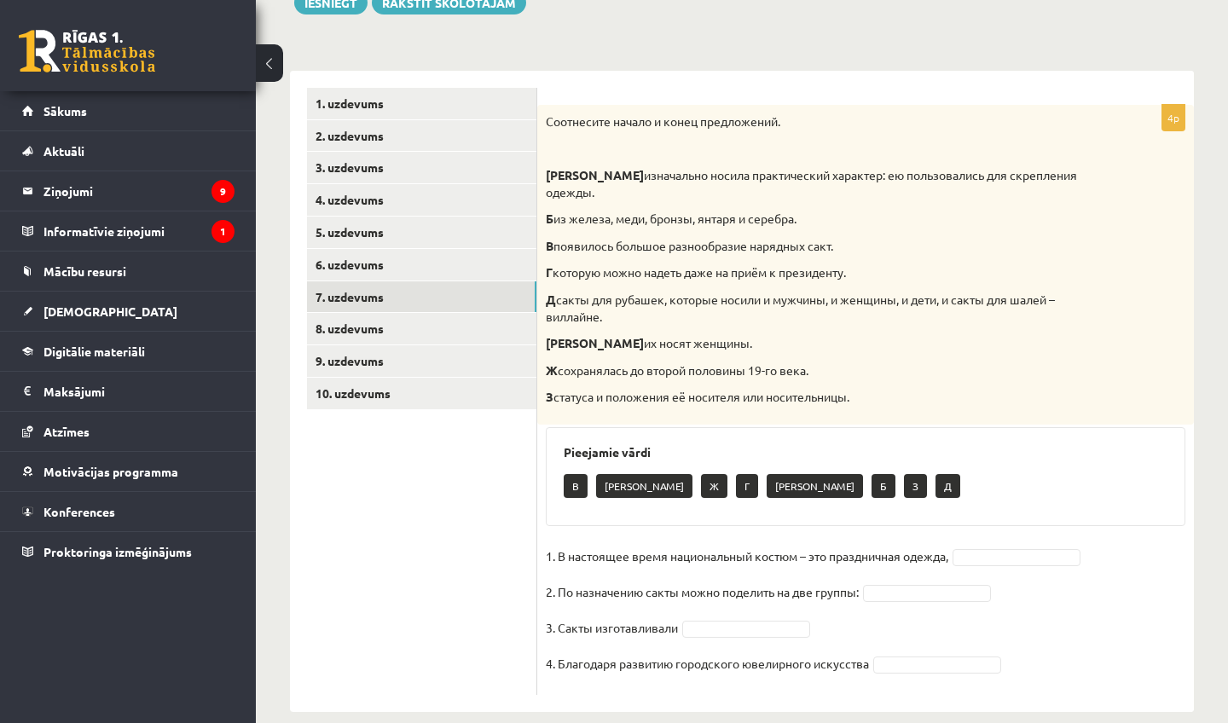
click at [713, 445] on h3 "Pieejamie vārdi" at bounding box center [866, 452] width 604 height 14
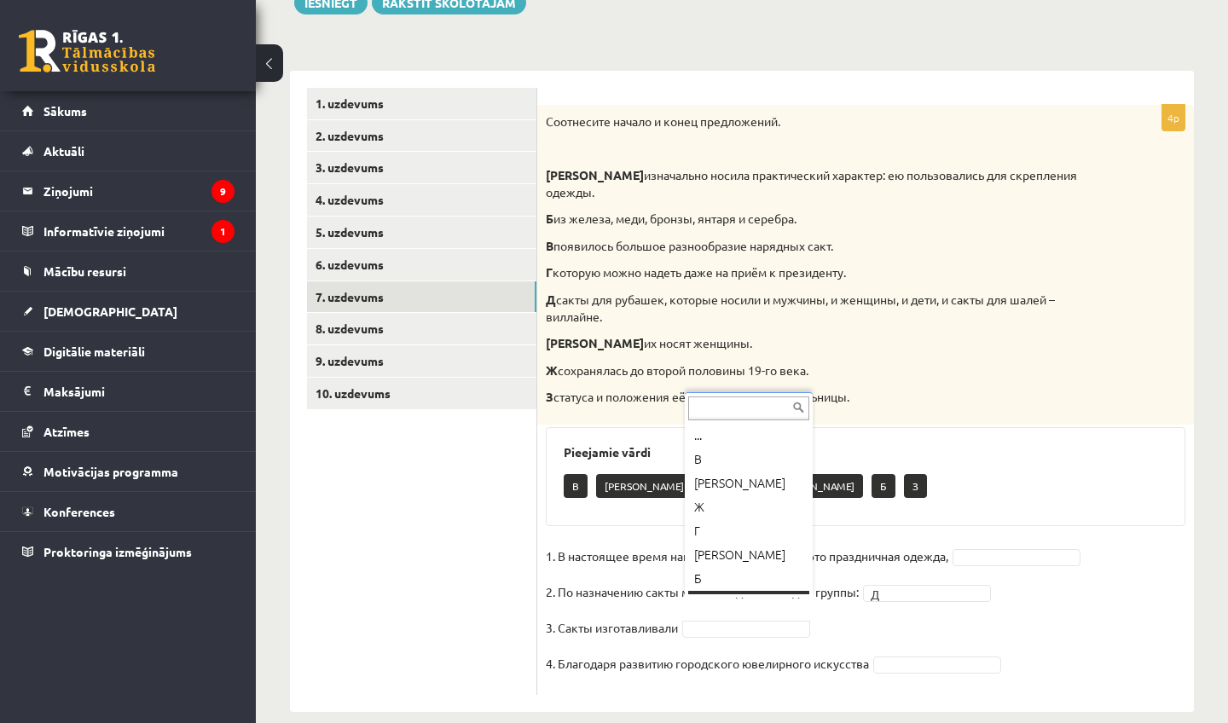
scroll to position [20, 0]
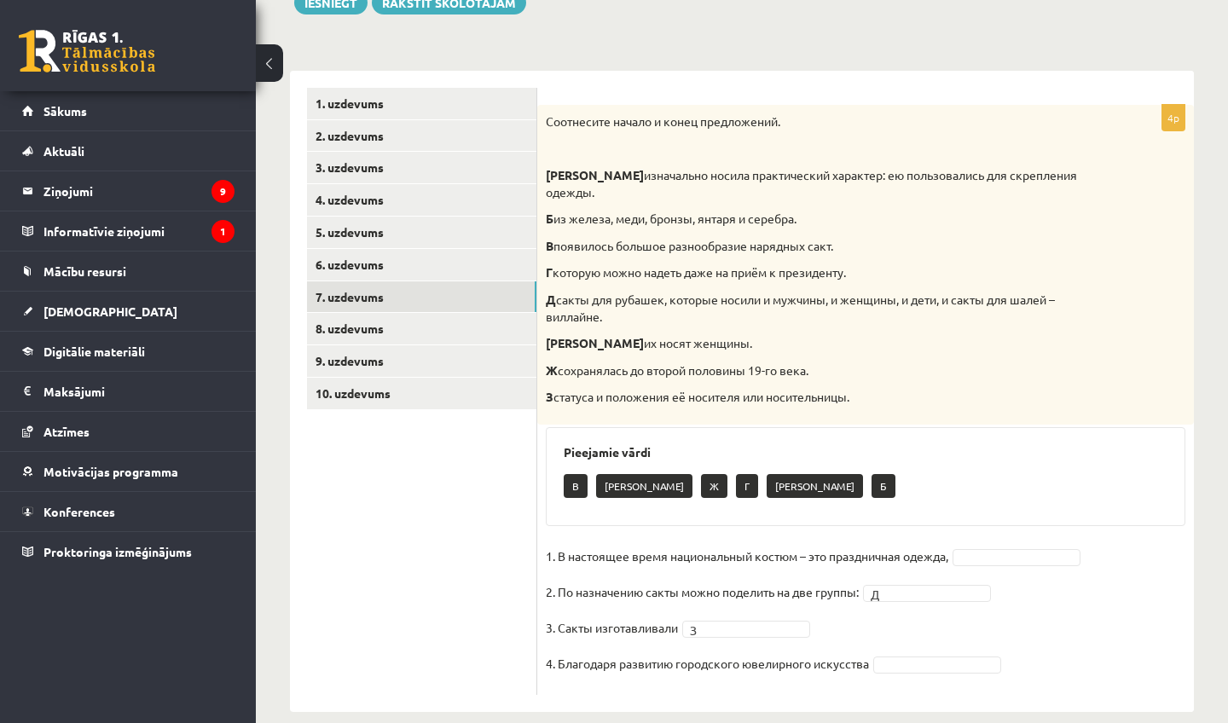
click at [713, 623] on fieldset "1. В настоящее время национальный костюм – это праздничная одежда, 2. По назнач…" at bounding box center [866, 614] width 640 height 143
click at [713, 615] on fieldset "1. В настоящее время национальный костюм – это праздничная одежда, 2. По назнач…" at bounding box center [866, 614] width 640 height 143
click at [713, 631] on fieldset "1. В настоящее время национальный костюм – это праздничная одежда, 2. По назнач…" at bounding box center [866, 614] width 640 height 143
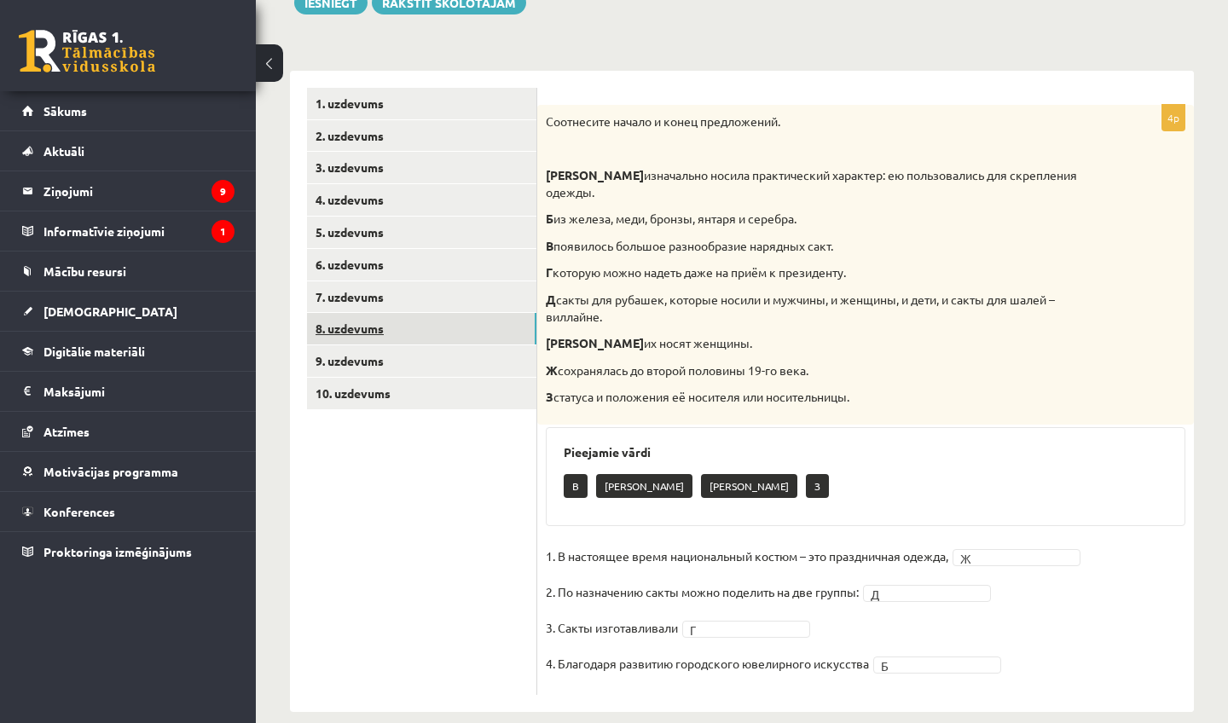
click at [515, 321] on link "8. uzdevums" at bounding box center [421, 329] width 229 height 32
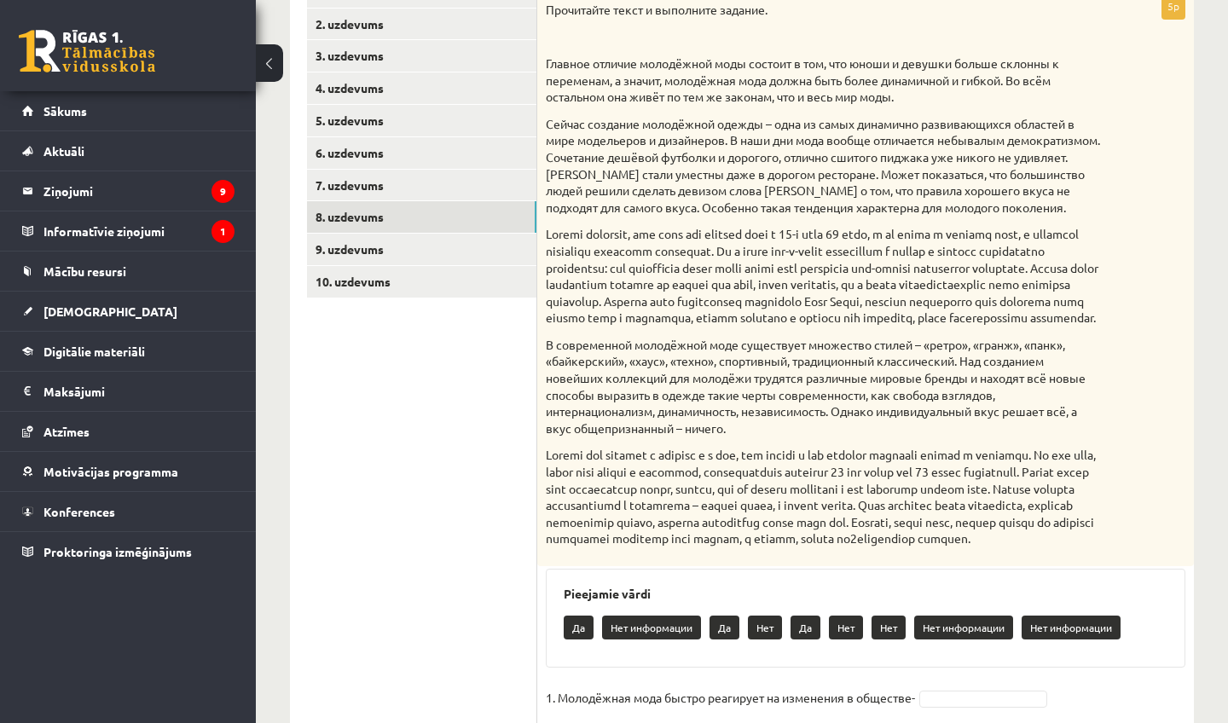
scroll to position [333, 0]
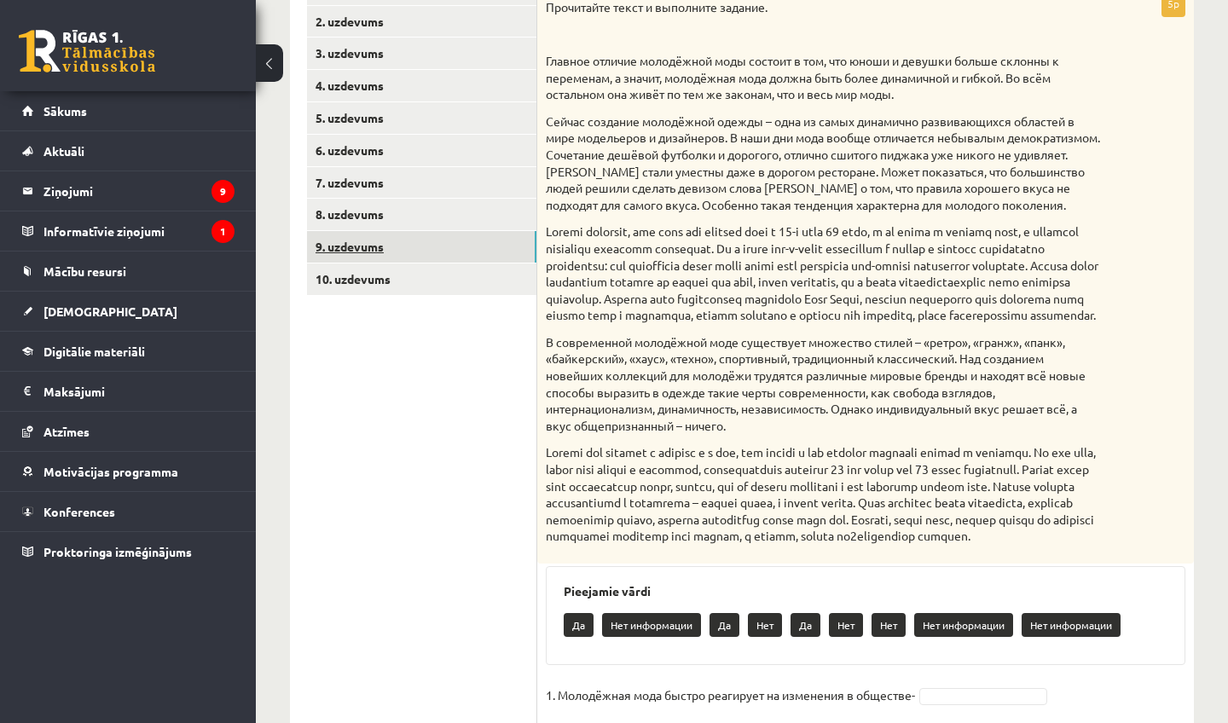
click at [438, 233] on link "9. uzdevums" at bounding box center [421, 247] width 229 height 32
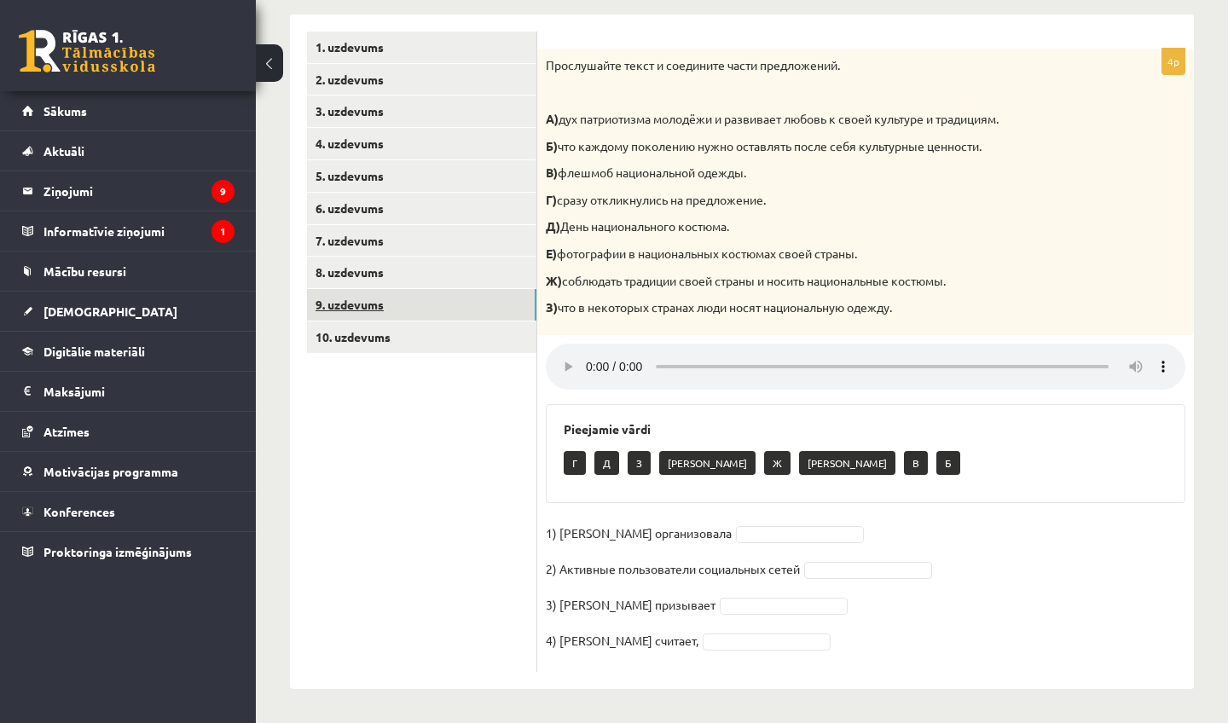
scroll to position [250, 0]
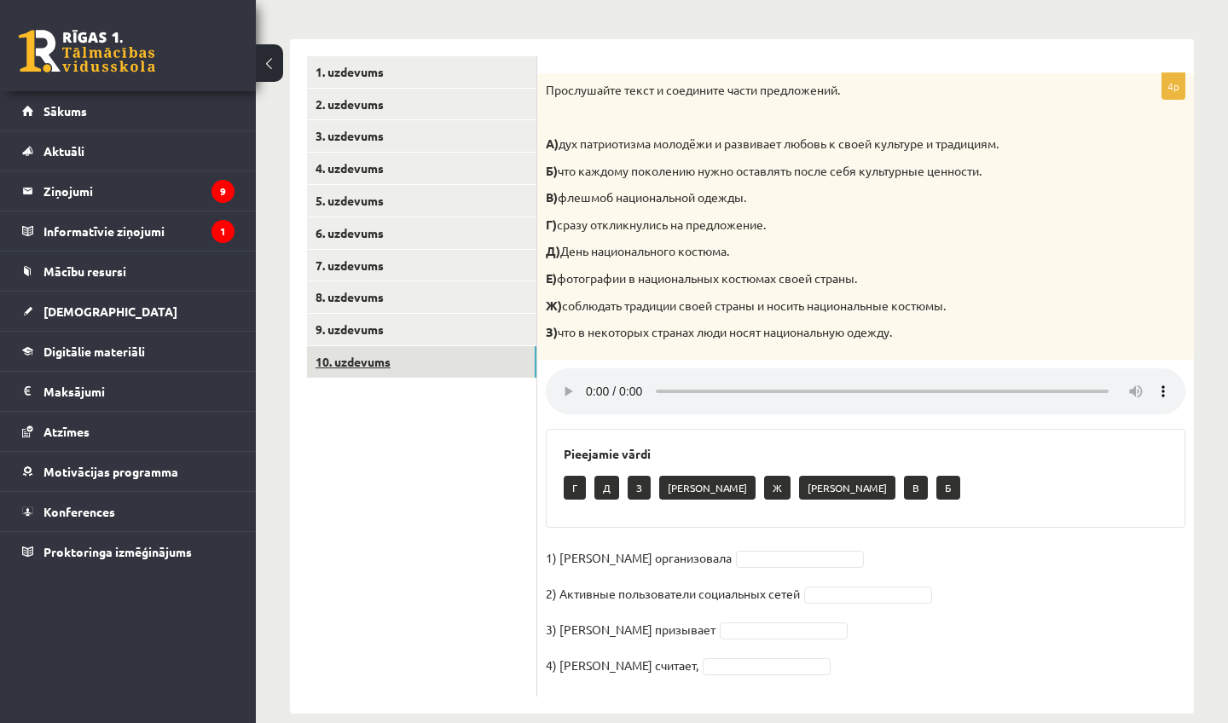
click at [483, 360] on link "10. uzdevums" at bounding box center [421, 362] width 229 height 32
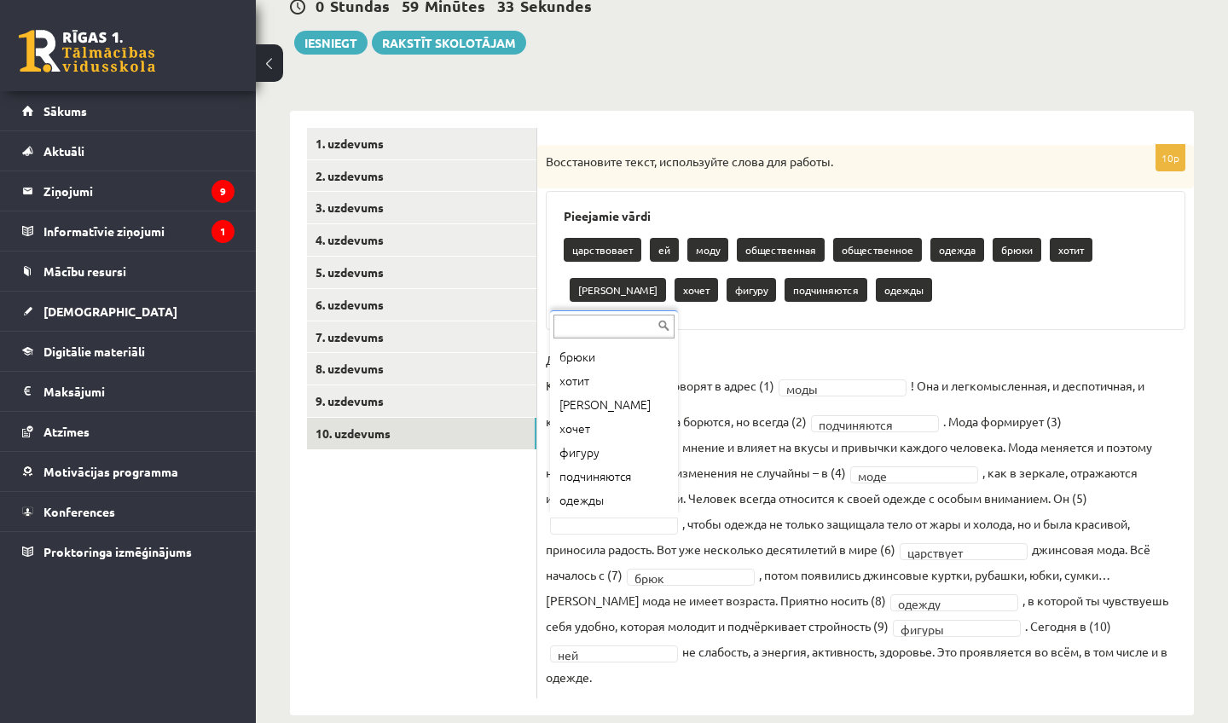
scroll to position [164, 0]
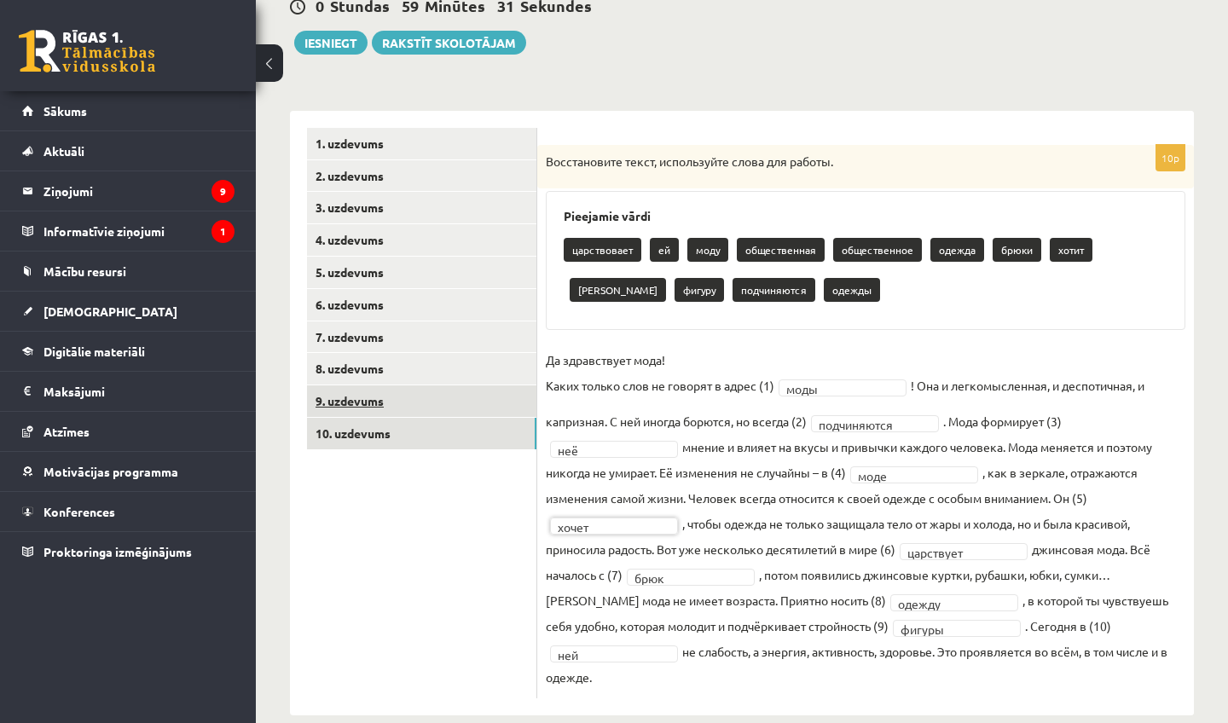
click at [463, 388] on link "9. uzdevums" at bounding box center [421, 401] width 229 height 32
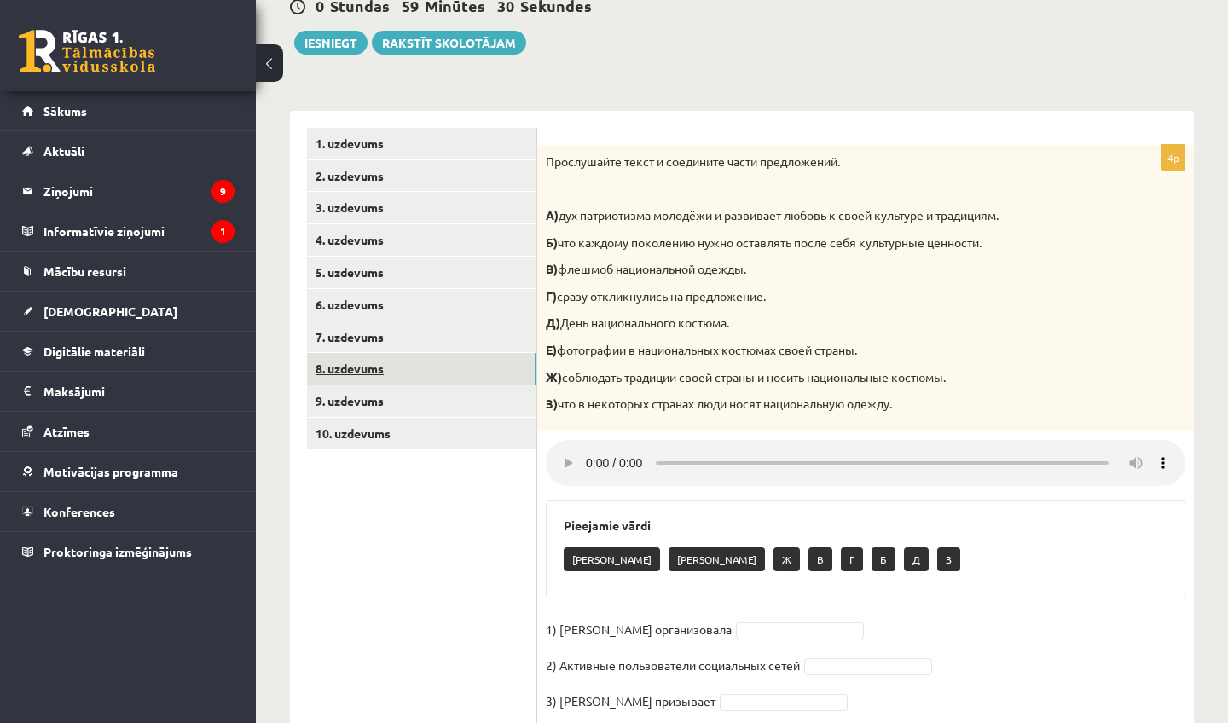
click at [452, 376] on link "8. uzdevums" at bounding box center [421, 369] width 229 height 32
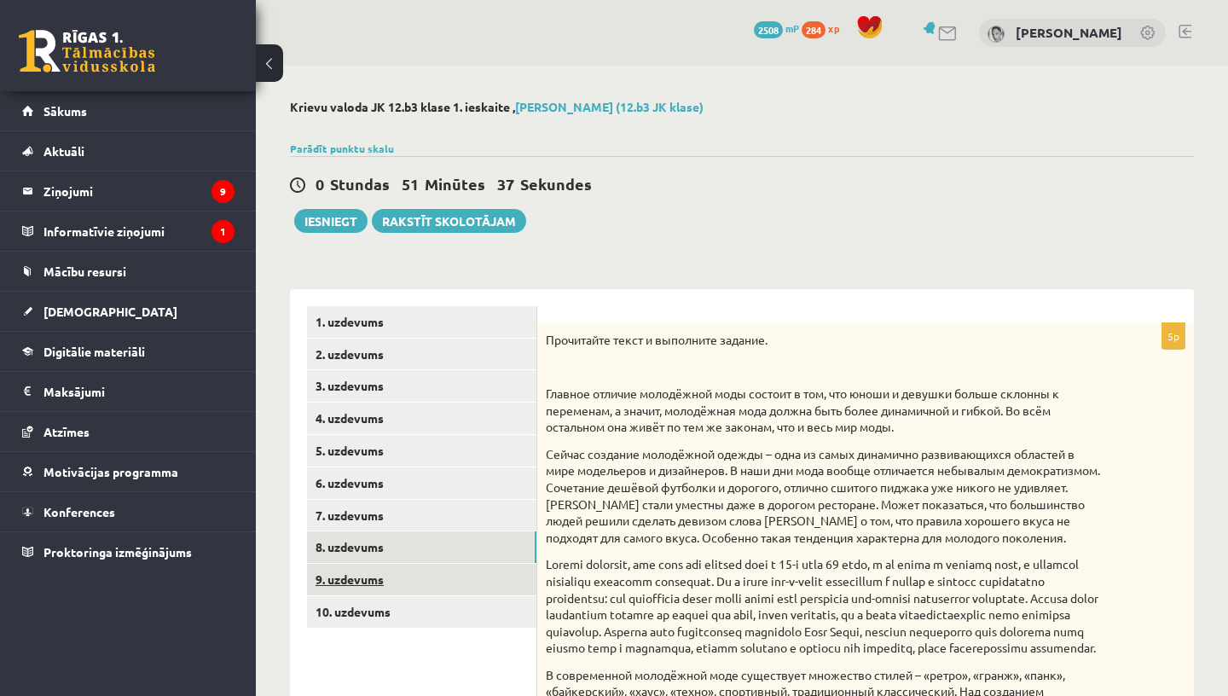
scroll to position [0, 0]
click at [460, 574] on link "9. uzdevums" at bounding box center [421, 580] width 229 height 32
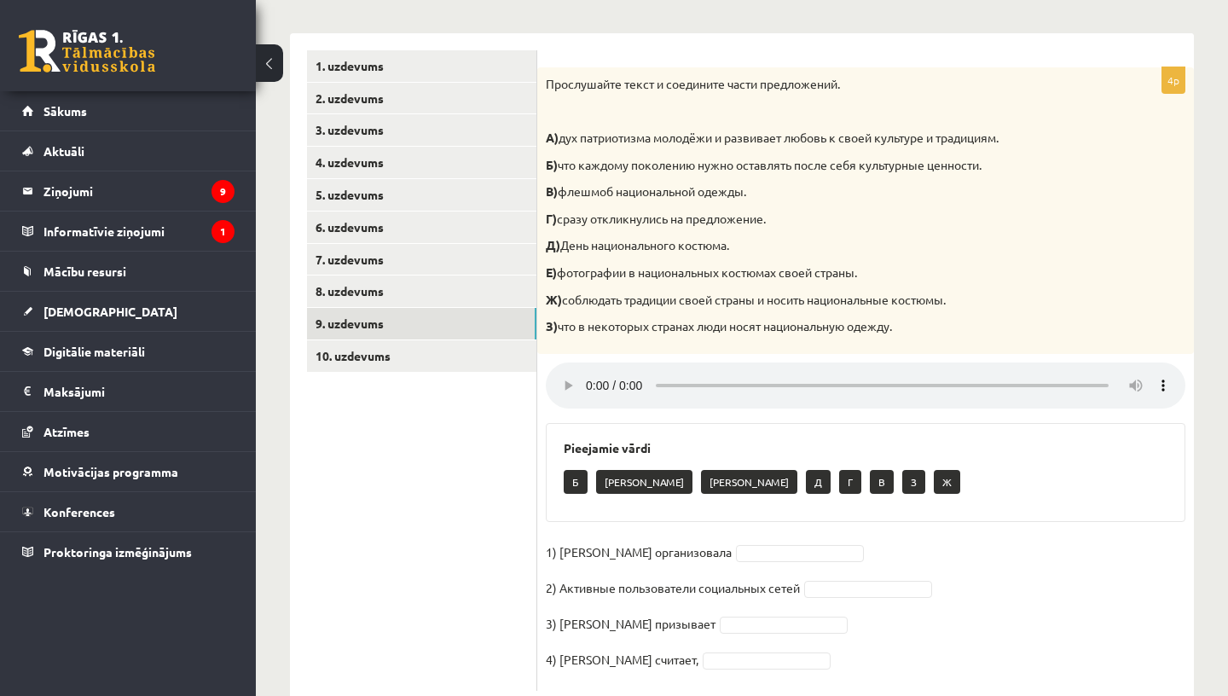
scroll to position [263, 0]
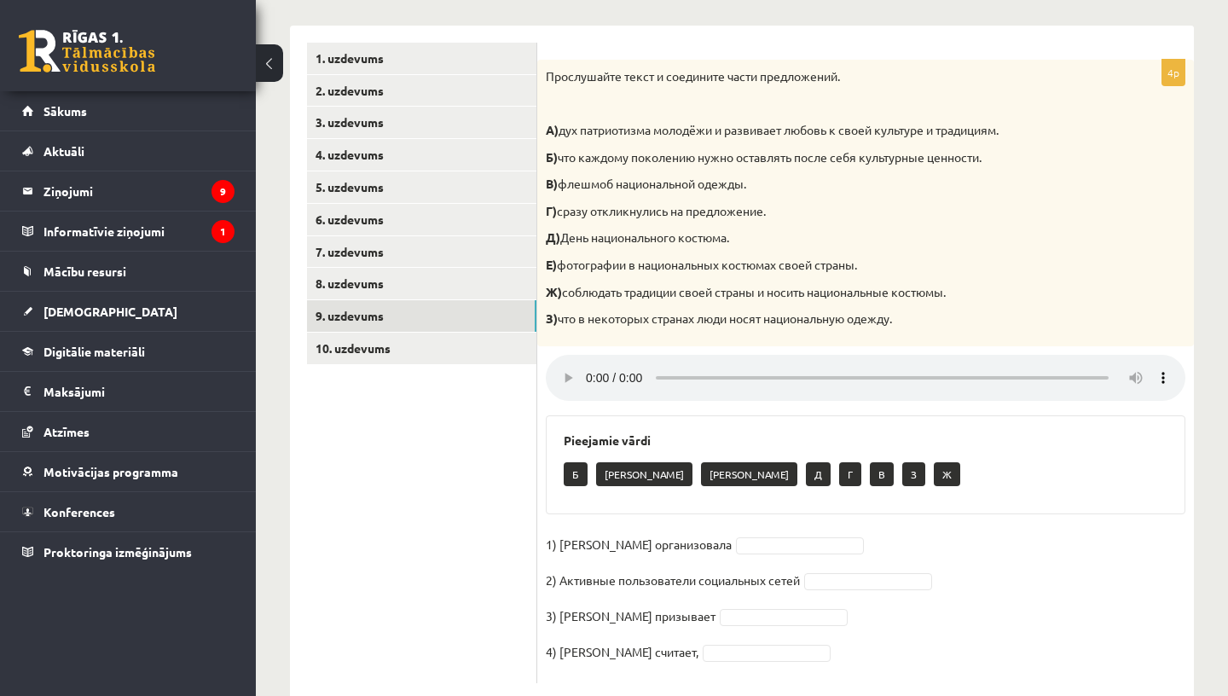
click at [591, 360] on audio at bounding box center [866, 378] width 640 height 46
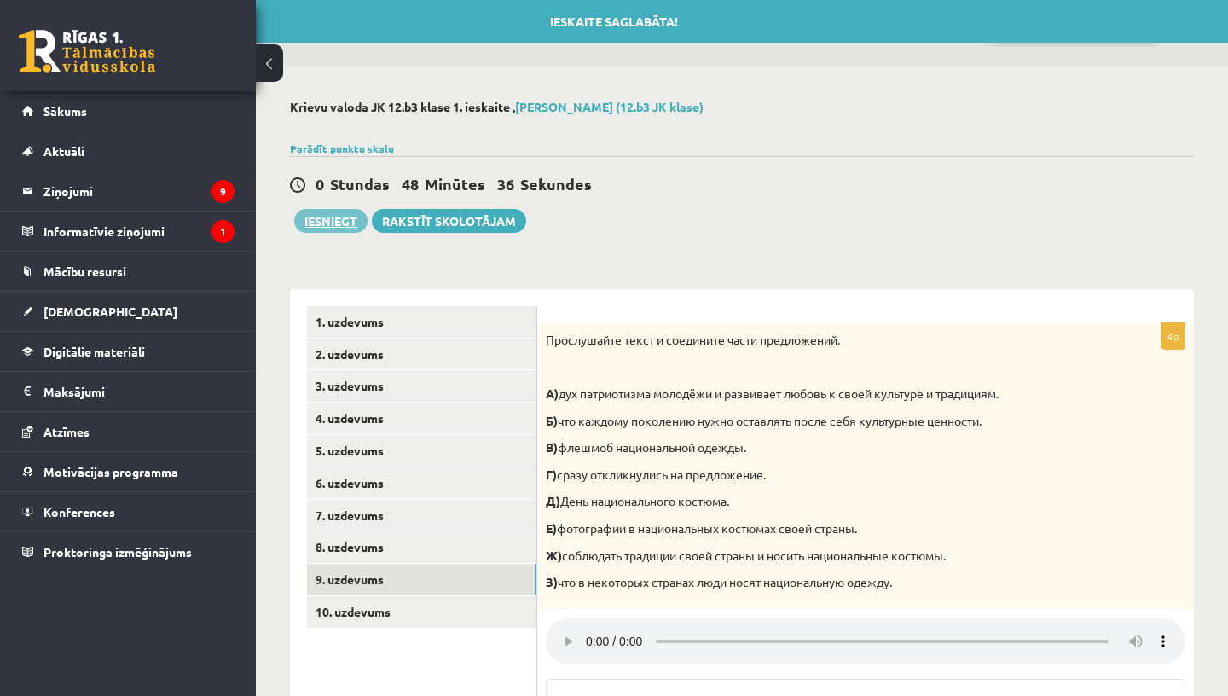
scroll to position [0, 0]
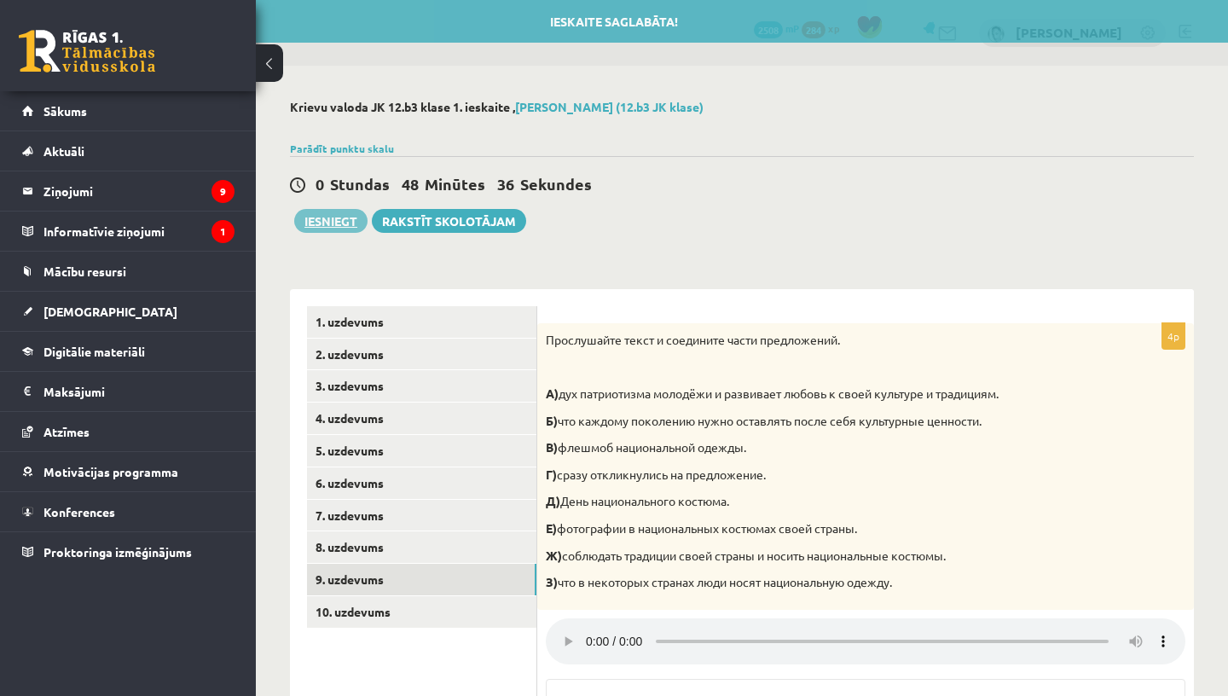
click at [343, 215] on button "Iesniegt" at bounding box center [330, 221] width 73 height 24
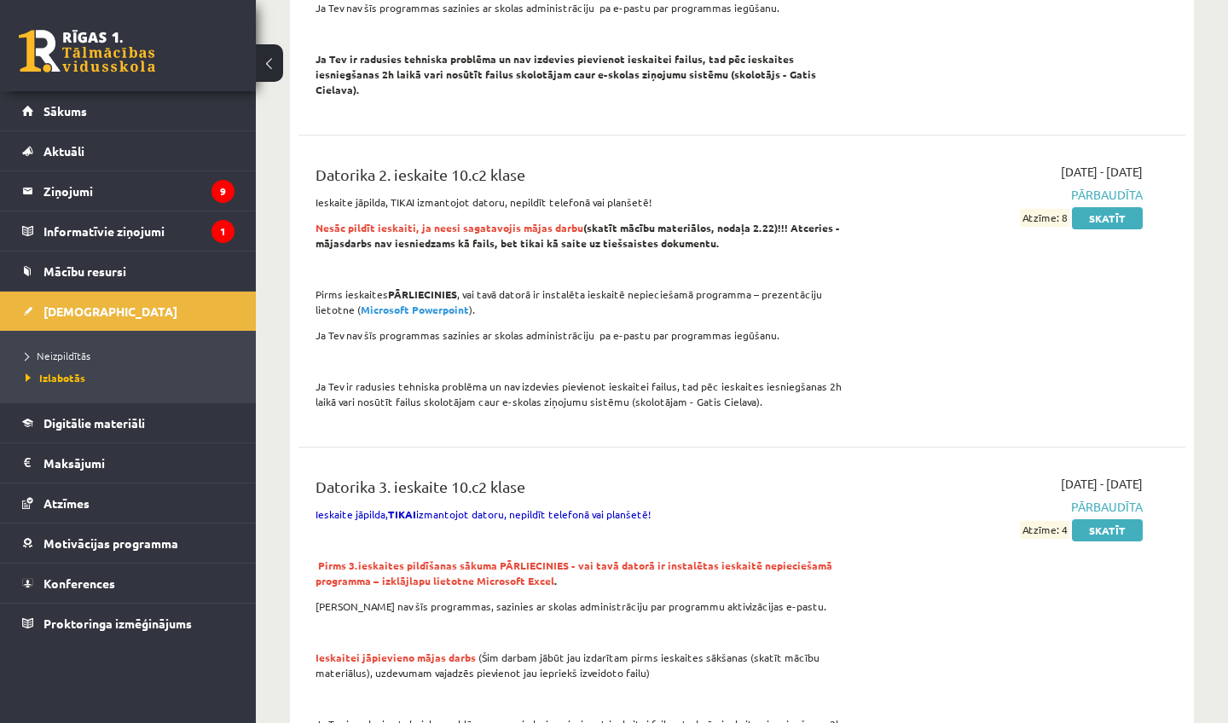
scroll to position [993, 0]
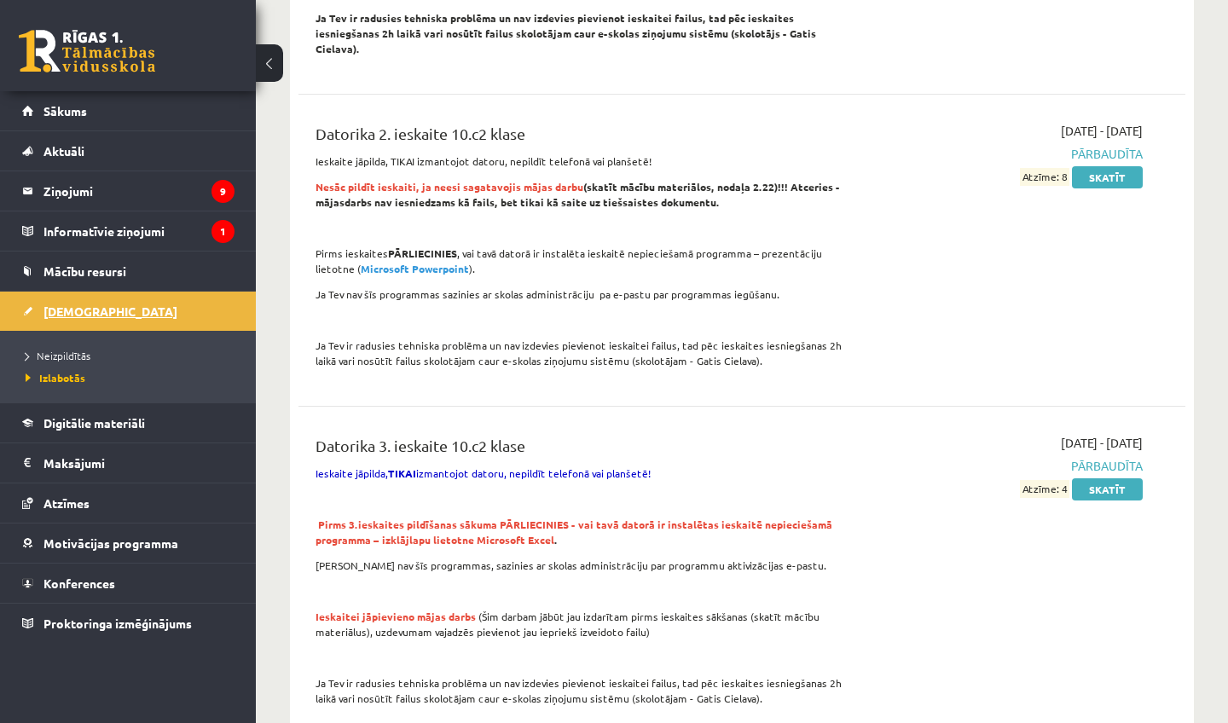
click at [63, 324] on link "[DEMOGRAPHIC_DATA]" at bounding box center [128, 311] width 212 height 39
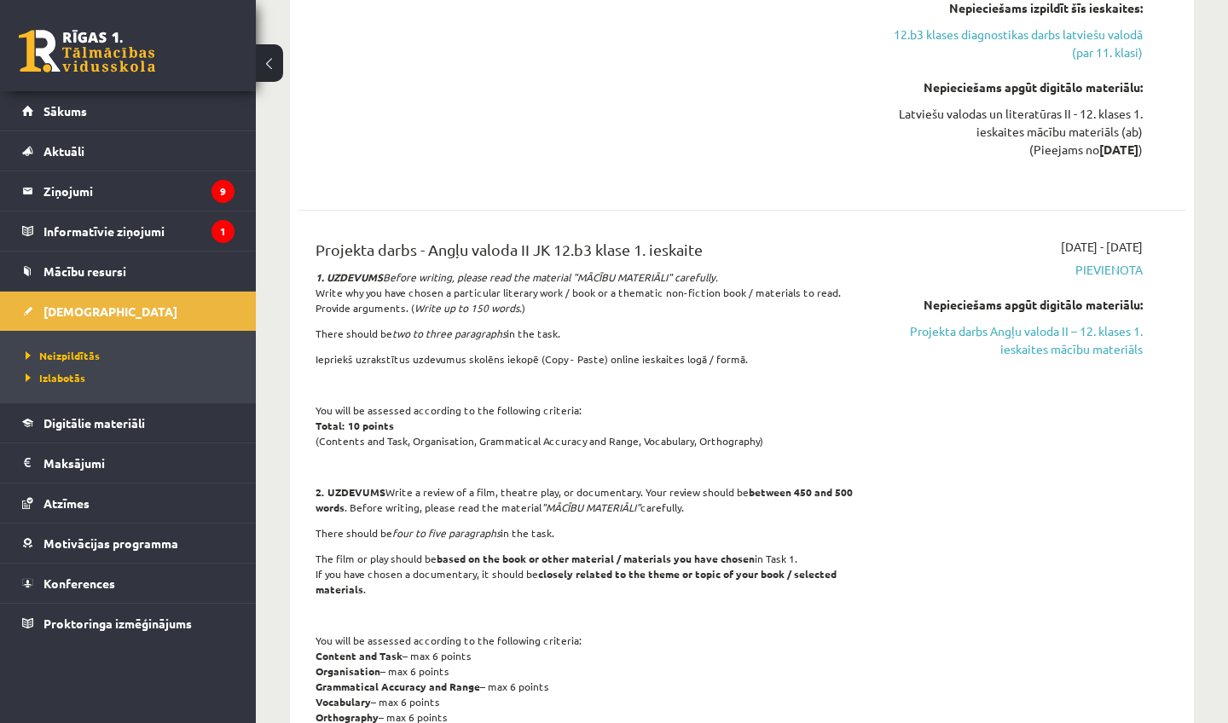
scroll to position [1336, 0]
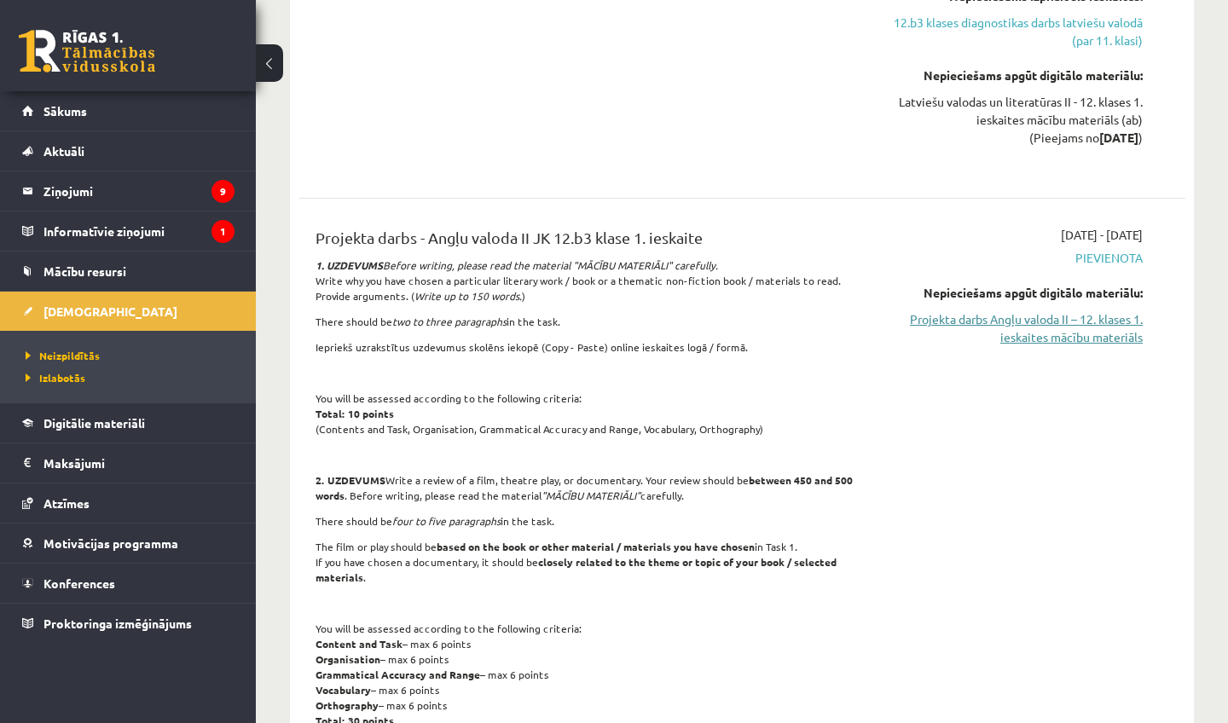
click at [1068, 336] on link "Projekta darbs Angļu valoda II – 12. klases 1. ieskaites mācību materiāls" at bounding box center [1013, 328] width 258 height 36
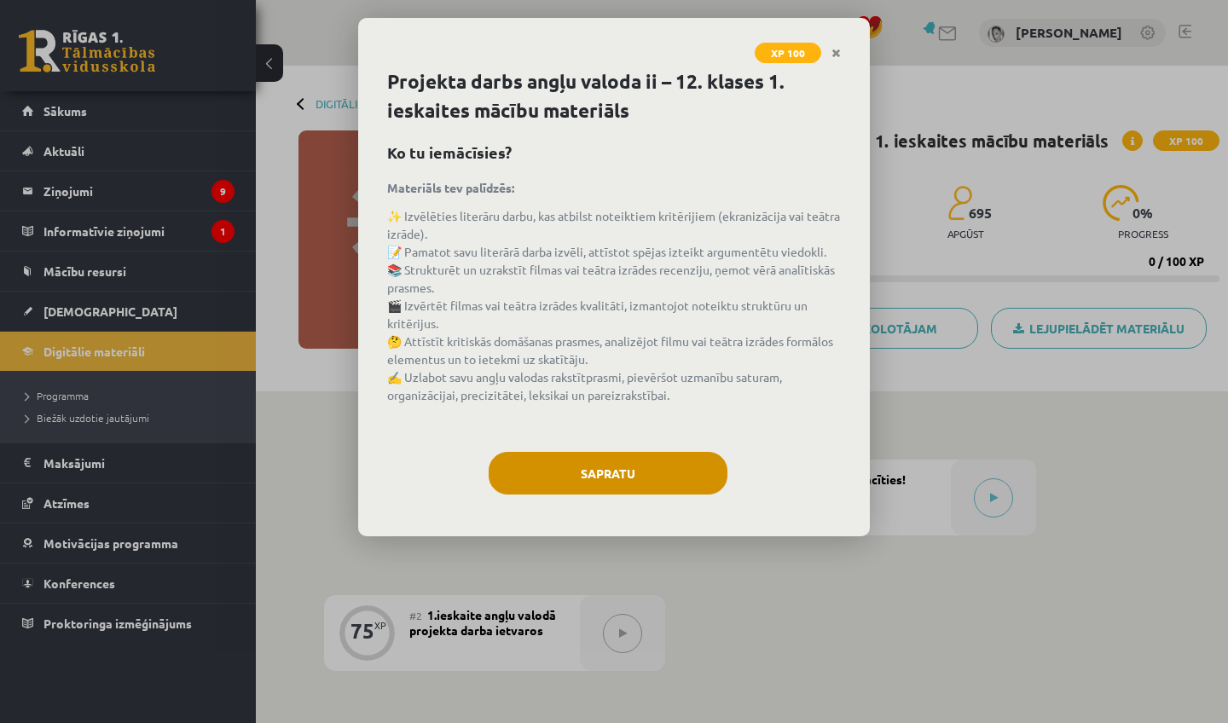
click at [672, 495] on button "Sapratu" at bounding box center [608, 473] width 239 height 43
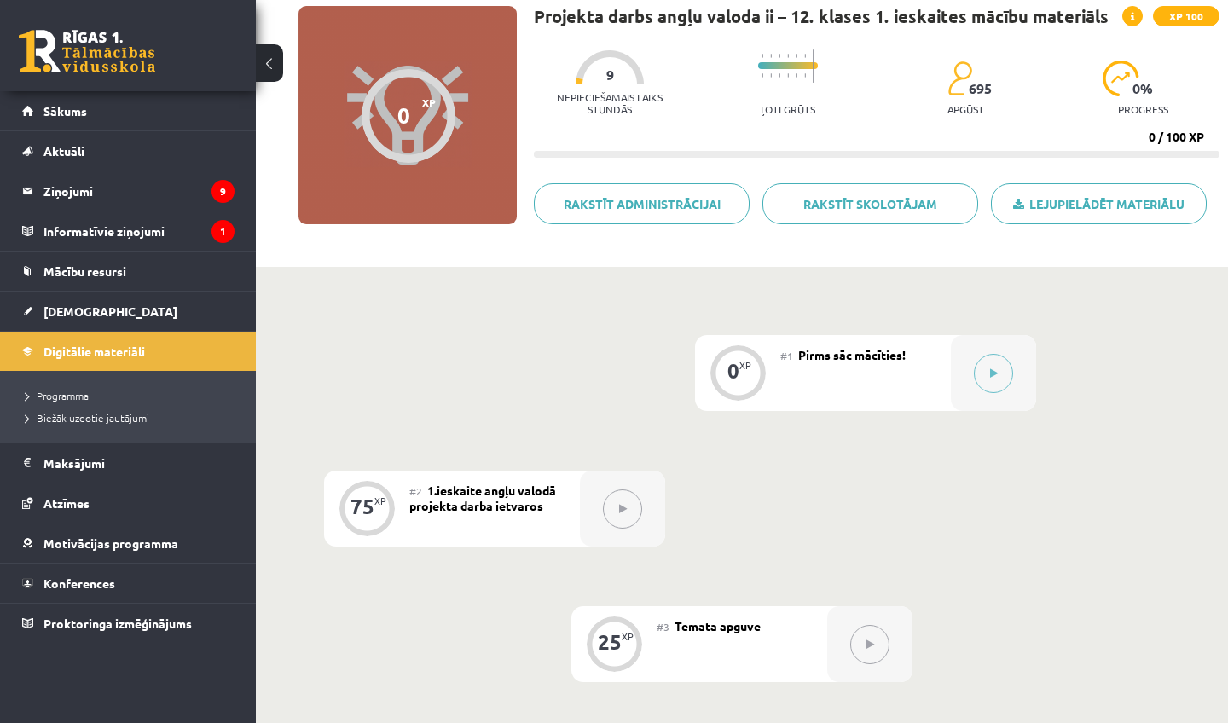
scroll to position [136, 0]
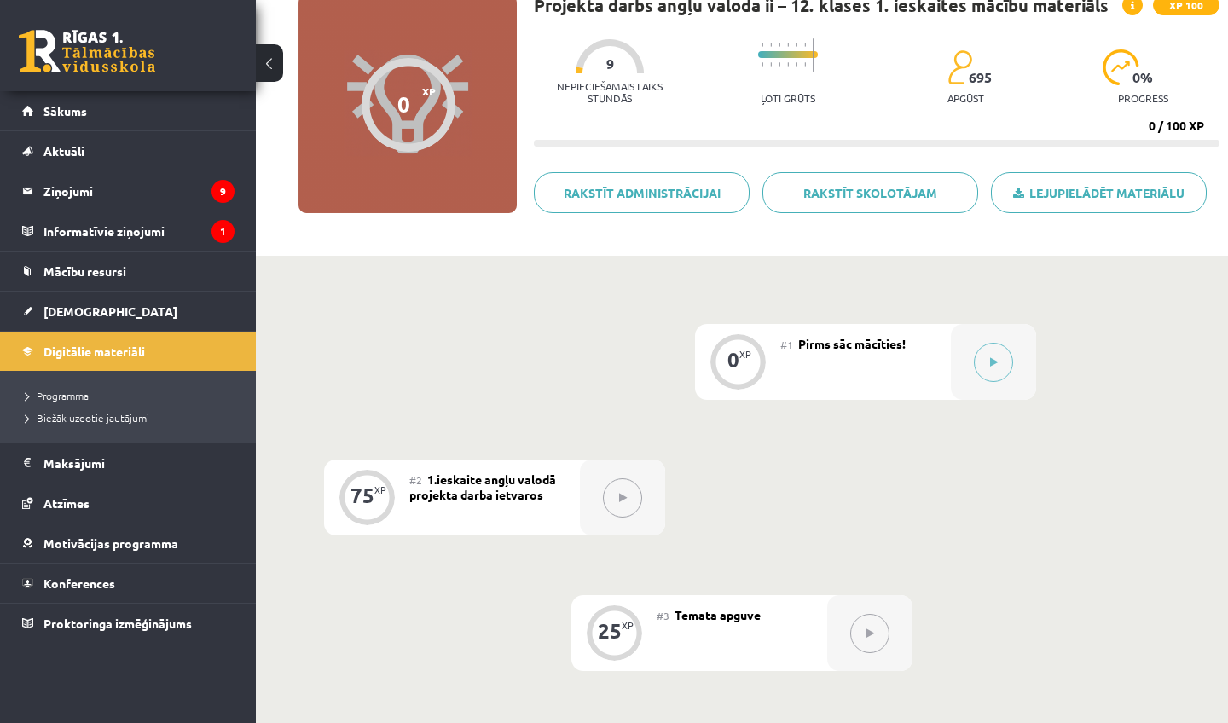
click at [600, 506] on div at bounding box center [622, 498] width 85 height 76
click at [1005, 360] on button at bounding box center [993, 362] width 39 height 39
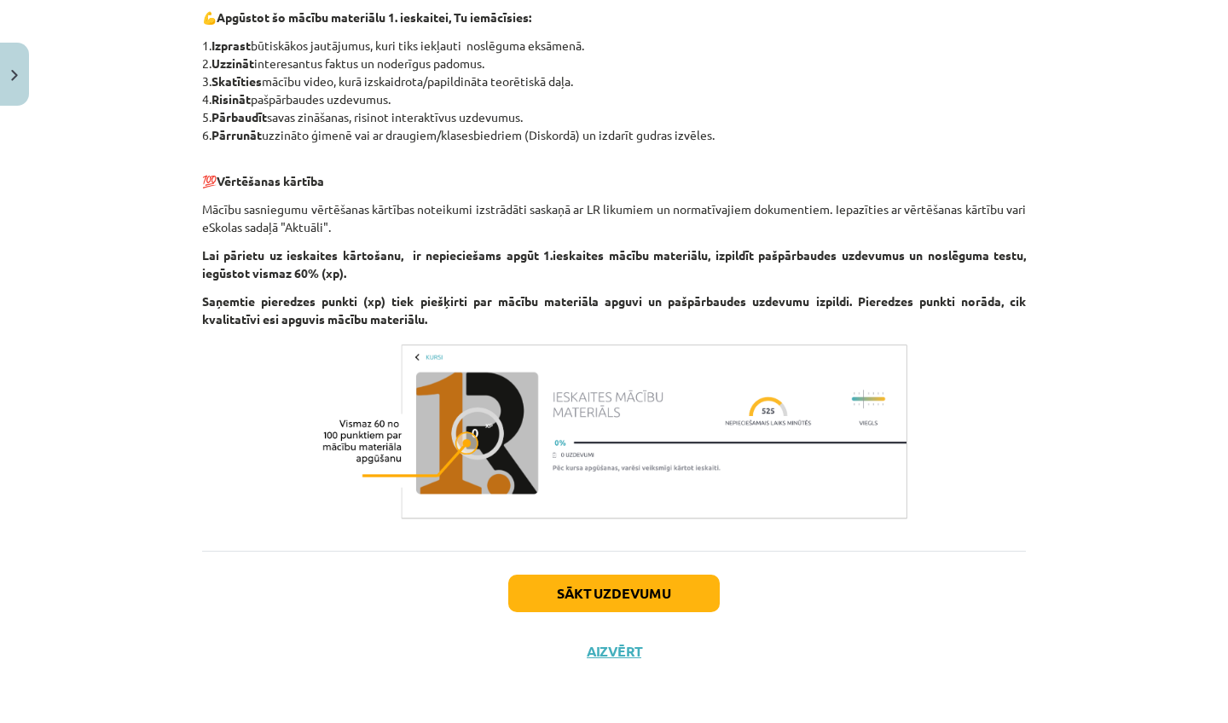
click at [583, 595] on button "Sākt uzdevumu" at bounding box center [613, 594] width 211 height 38
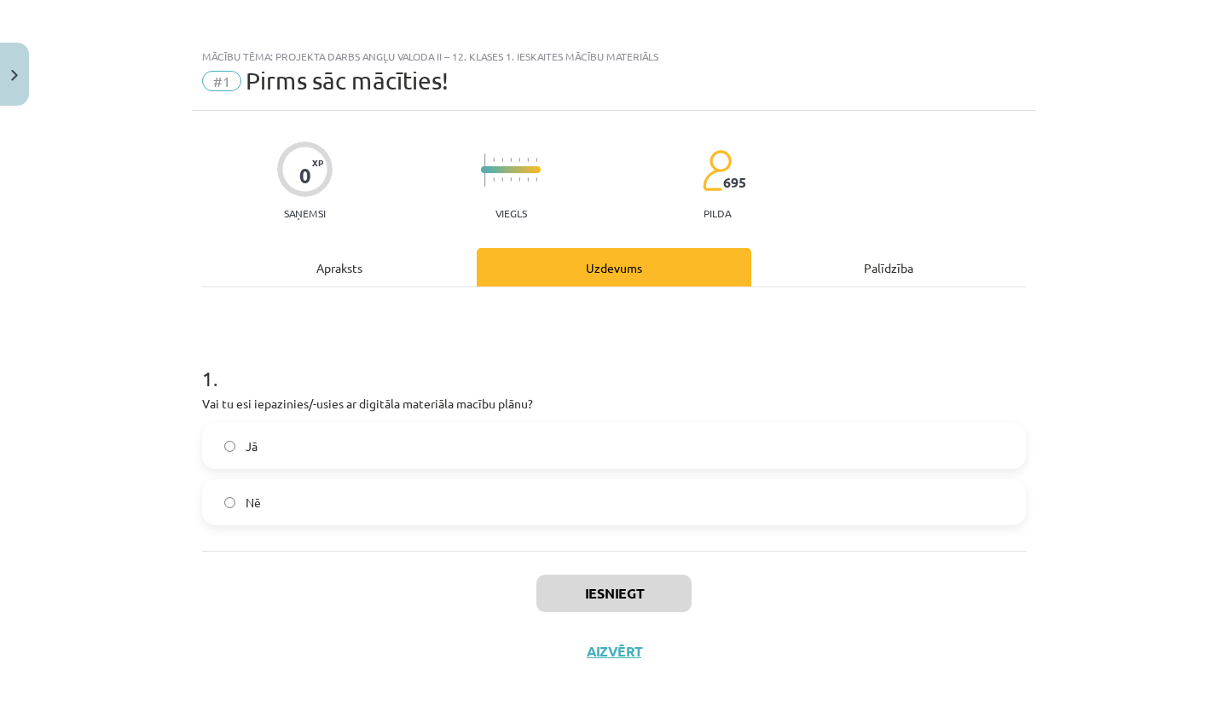
scroll to position [5, 0]
click at [512, 448] on label "Jā" at bounding box center [614, 446] width 820 height 43
click at [613, 583] on button "Iesniegt" at bounding box center [613, 594] width 155 height 38
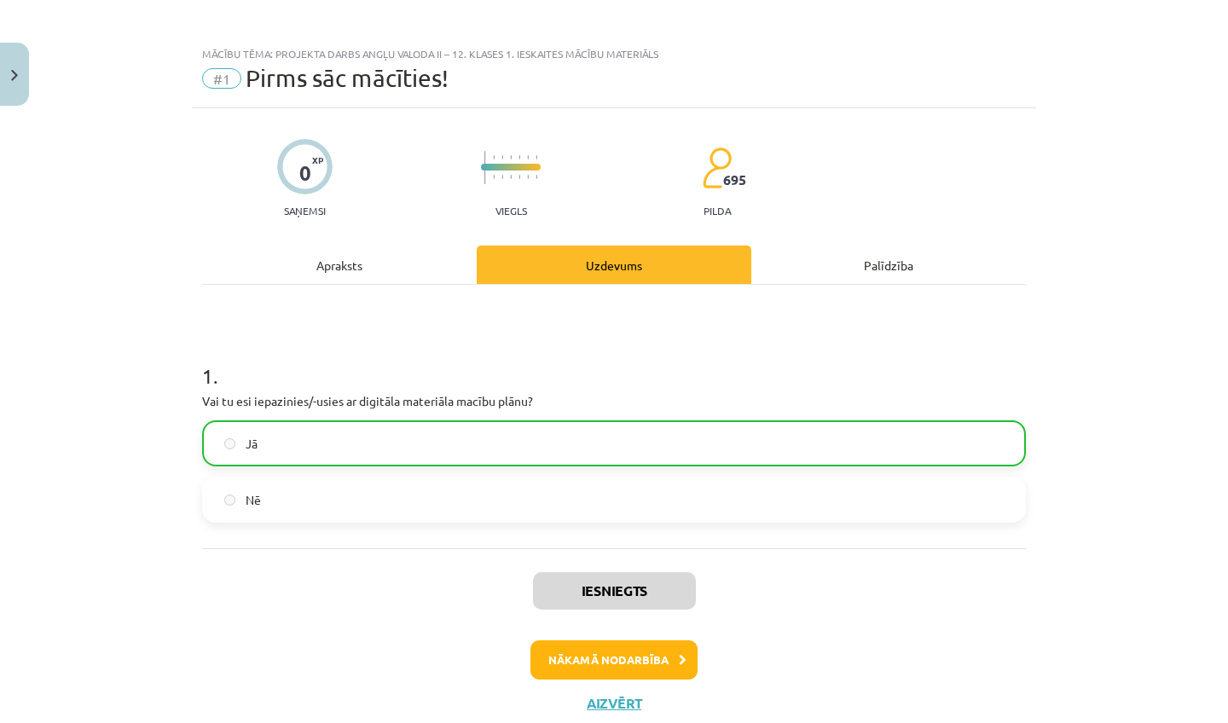
click at [625, 643] on button "Nākamā nodarbība" at bounding box center [613, 659] width 167 height 39
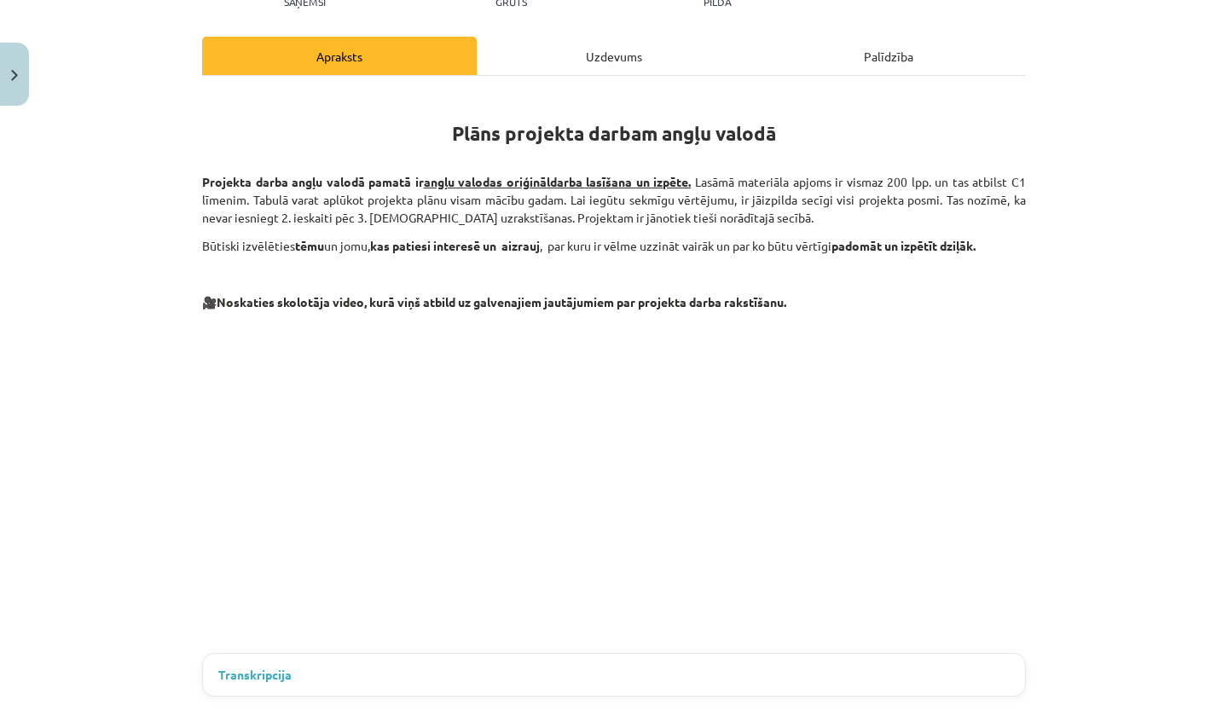
scroll to position [220, 0]
